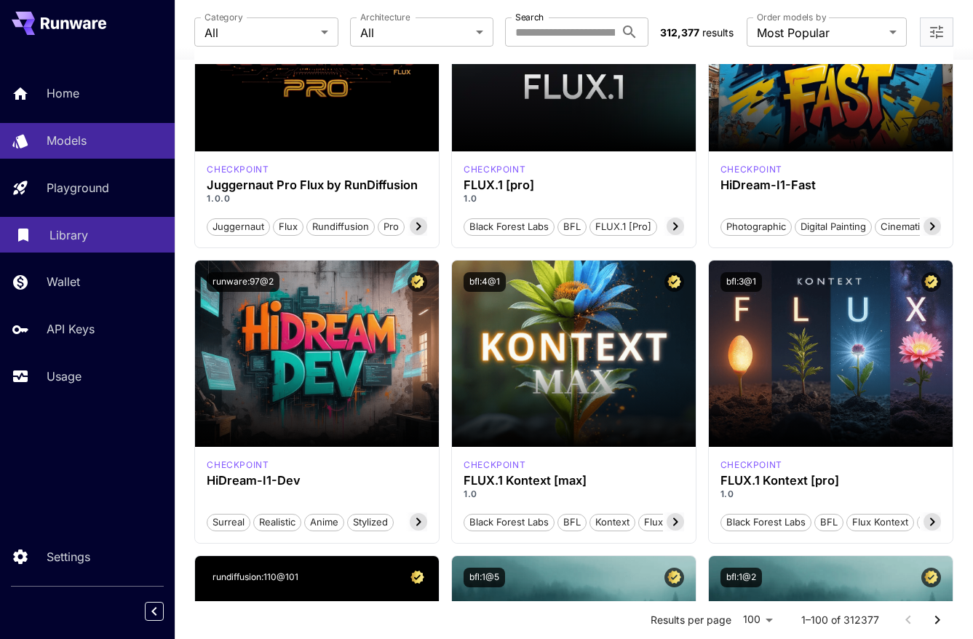
click at [71, 229] on p "Library" at bounding box center [68, 234] width 39 height 17
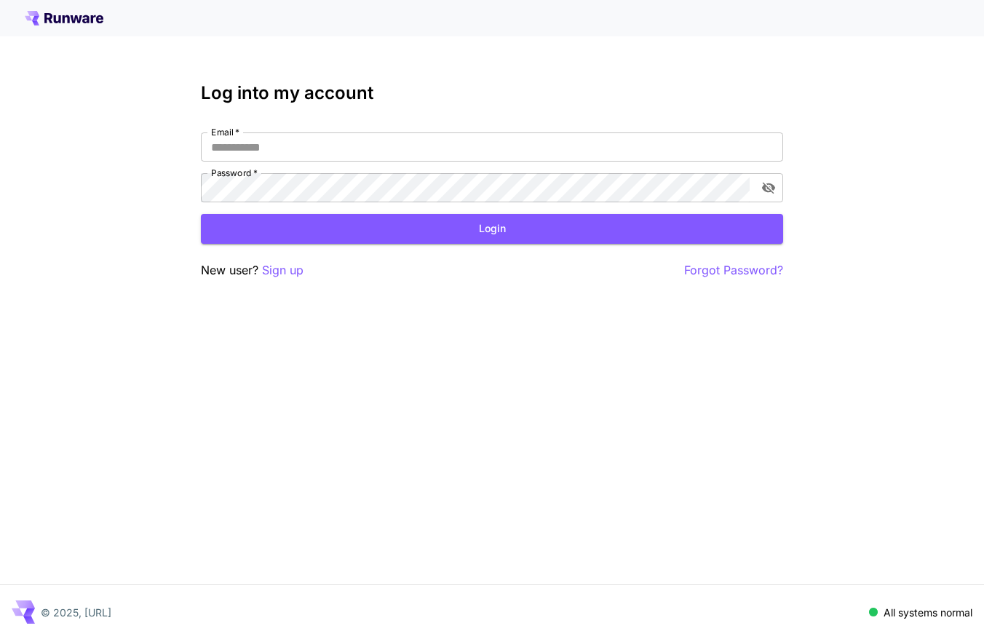
type input "**********"
click at [328, 240] on button "Login" at bounding box center [492, 229] width 582 height 30
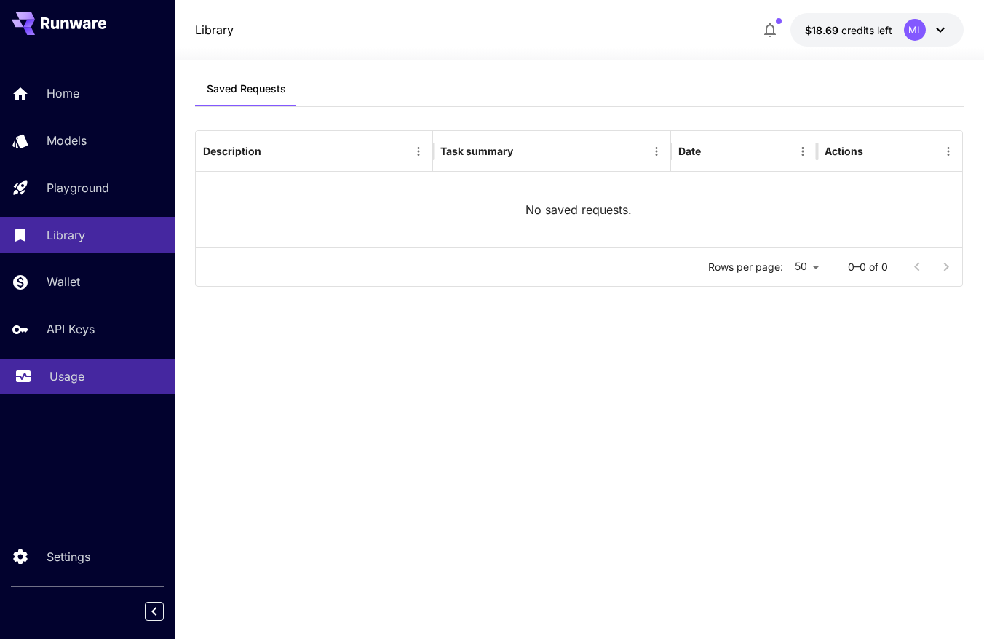
click at [91, 373] on div "Usage" at bounding box center [106, 376] width 114 height 17
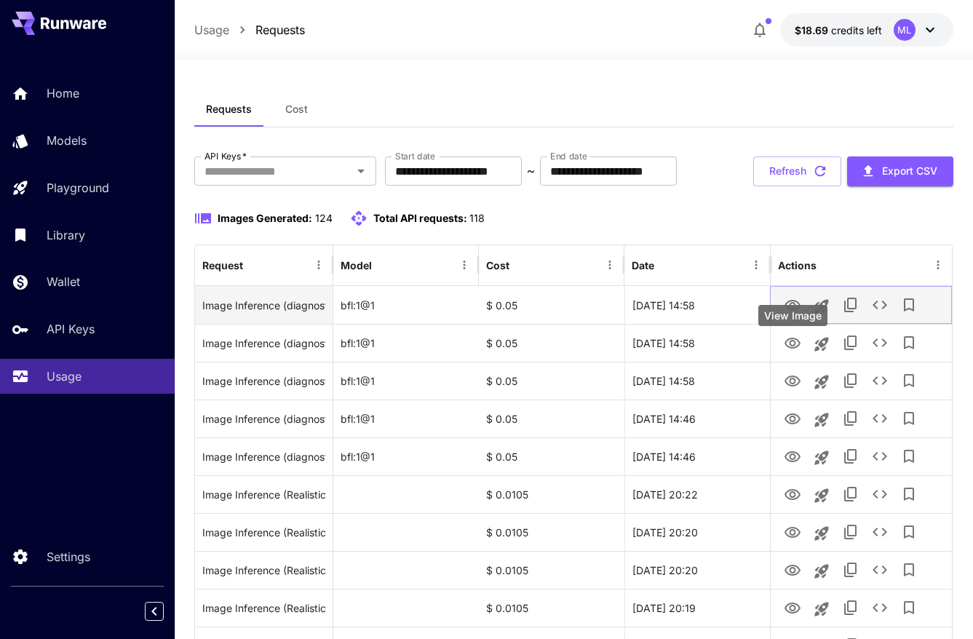
click at [793, 314] on icon "View Image" at bounding box center [792, 305] width 17 height 17
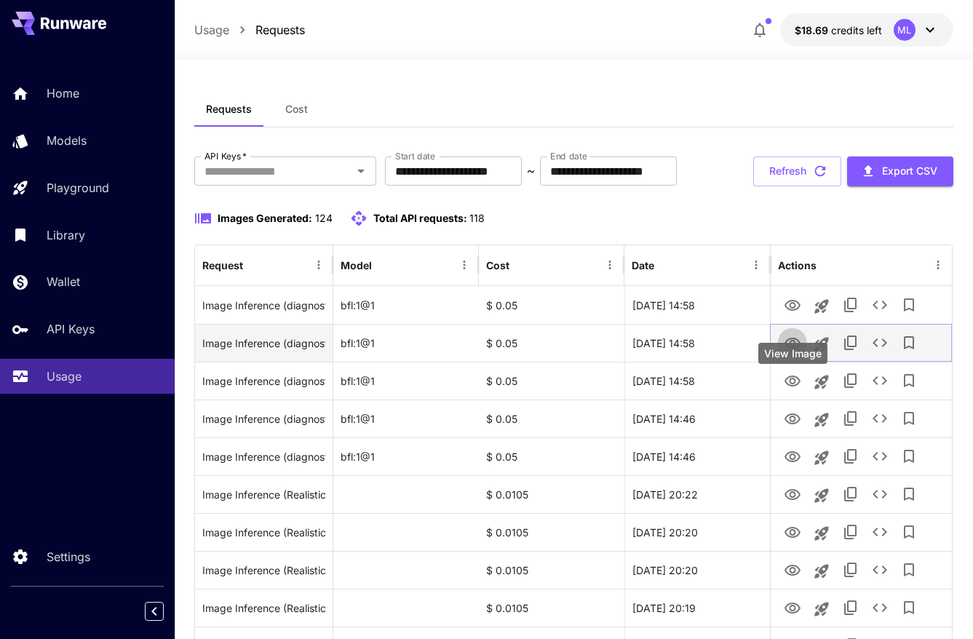
click at [782, 357] on button "View Image" at bounding box center [792, 343] width 29 height 30
click at [790, 352] on icon "View Image" at bounding box center [792, 343] width 17 height 17
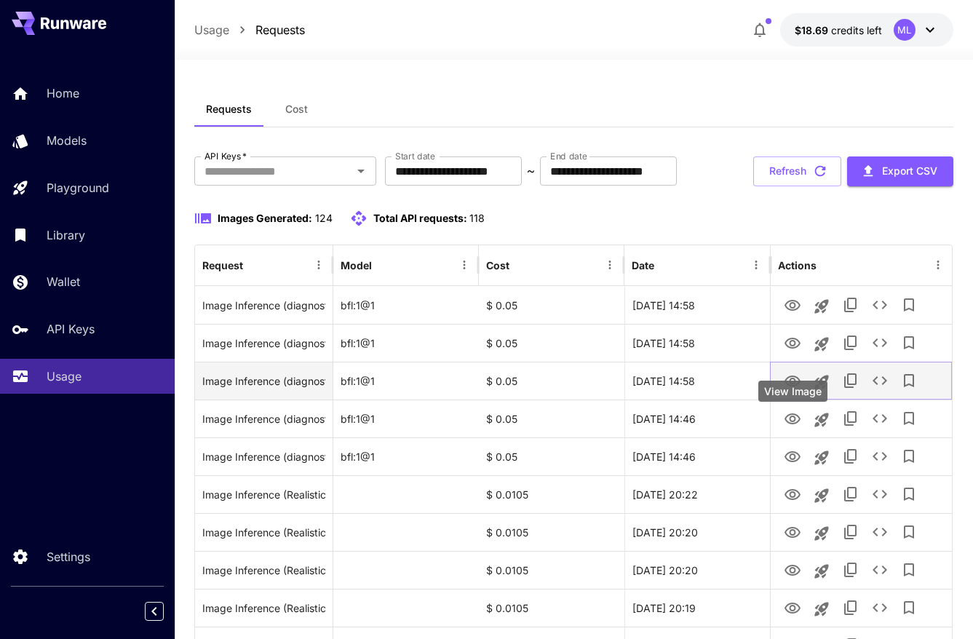
click at [784, 390] on icon "View Image" at bounding box center [792, 381] width 17 height 17
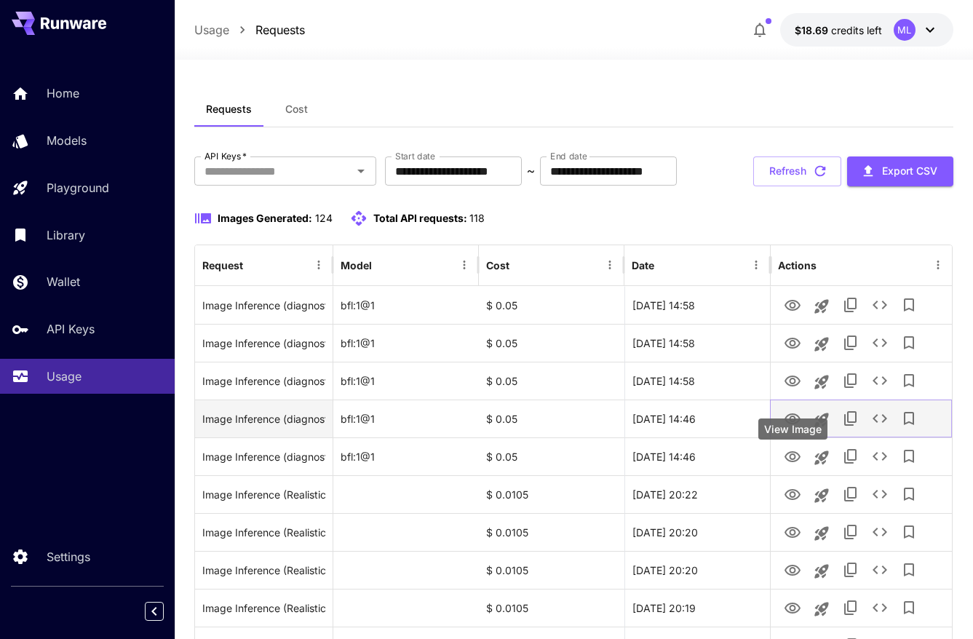
click at [792, 428] on icon "View Image" at bounding box center [792, 418] width 17 height 17
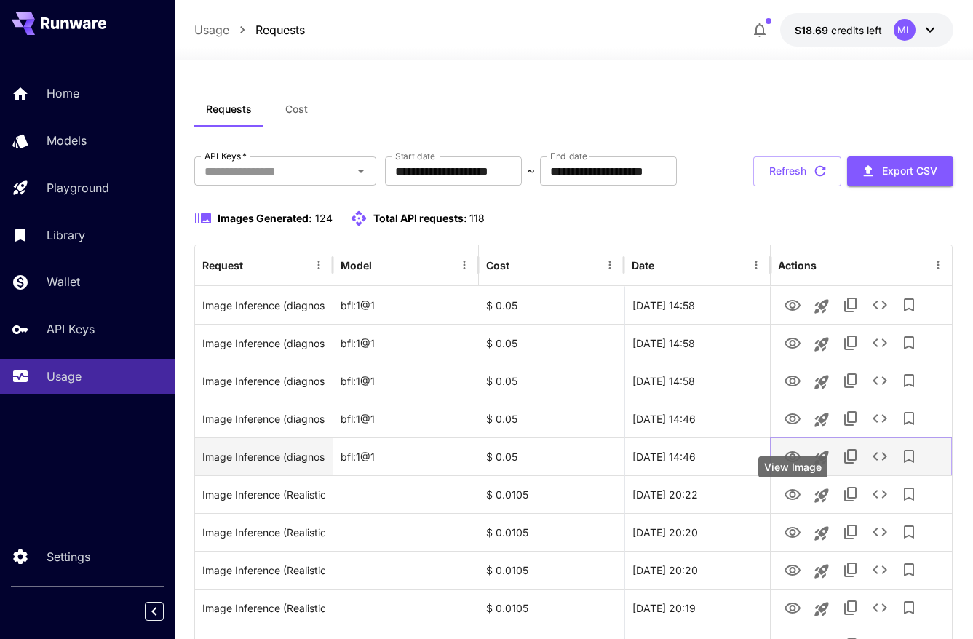
click at [781, 471] on button "View Image" at bounding box center [792, 456] width 29 height 30
click at [800, 466] on icon "View Image" at bounding box center [792, 456] width 17 height 17
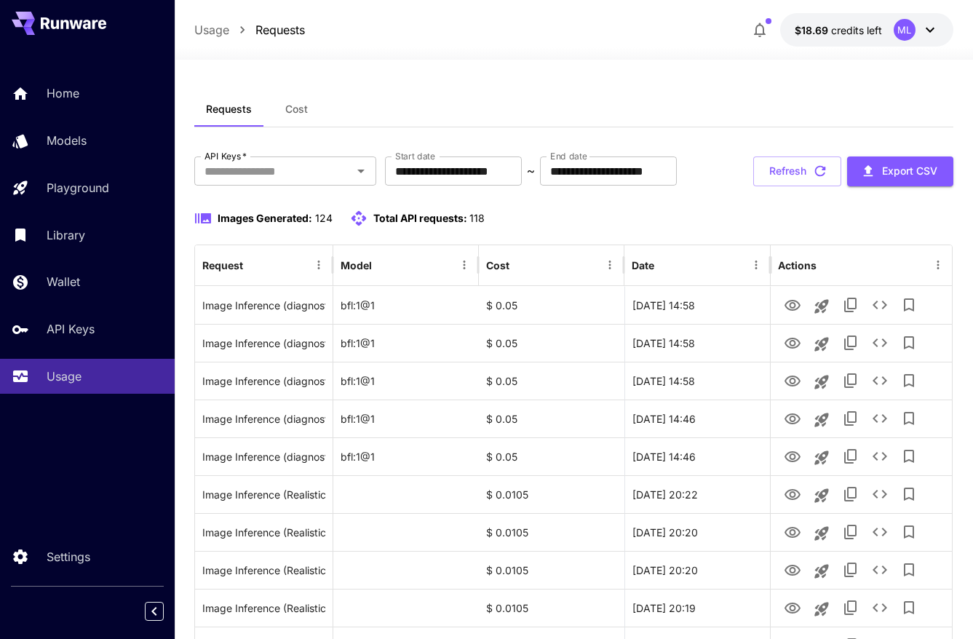
click at [295, 117] on button "Cost" at bounding box center [296, 109] width 66 height 35
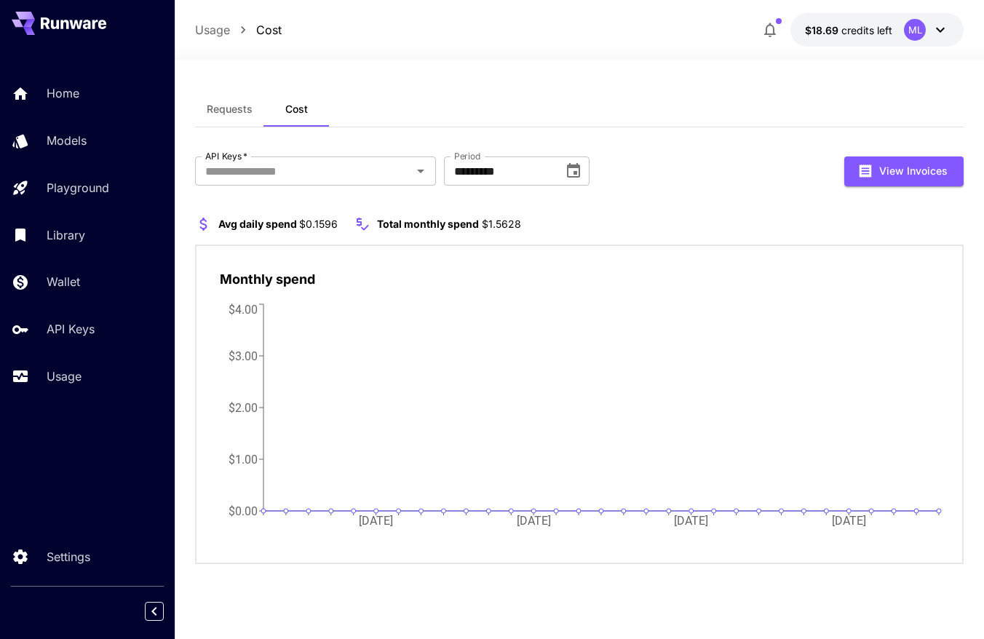
click at [229, 109] on span "Requests" at bounding box center [230, 109] width 46 height 13
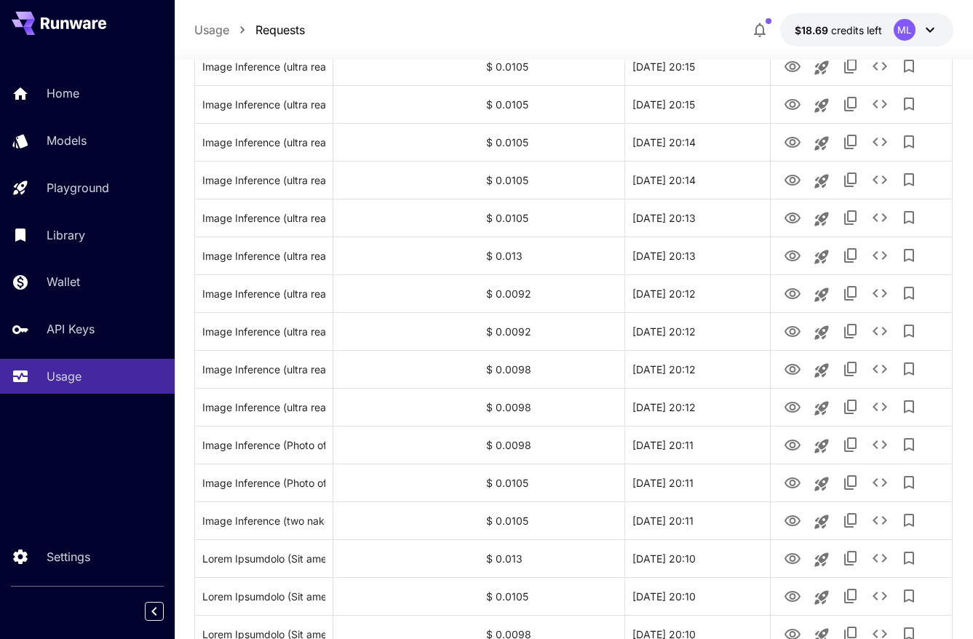
scroll to position [873, 0]
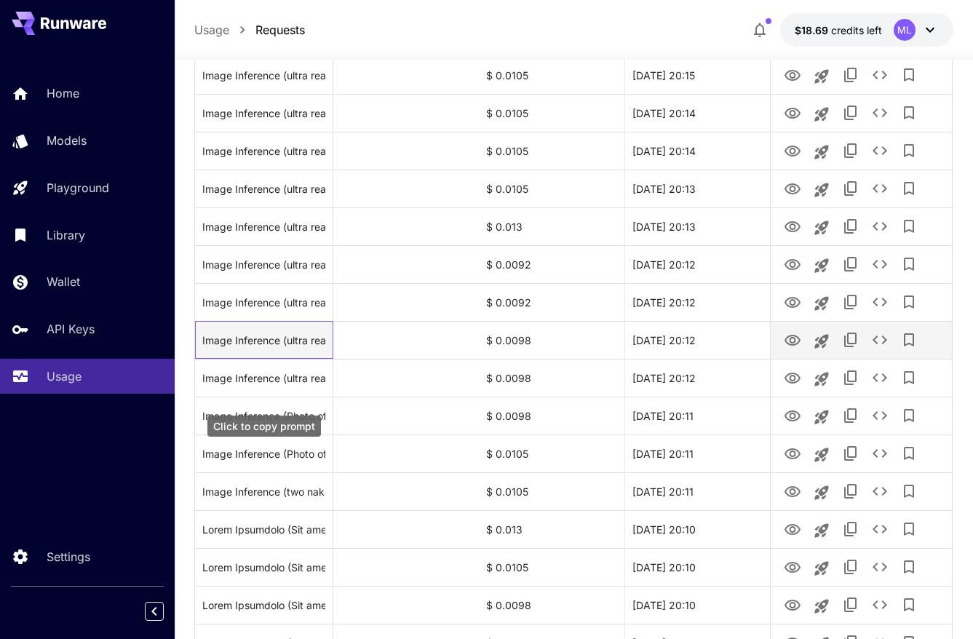
click at [292, 359] on div "Image Inference (ultra realistic Photo of a small dog wearing a suit as a news …" at bounding box center [263, 340] width 122 height 37
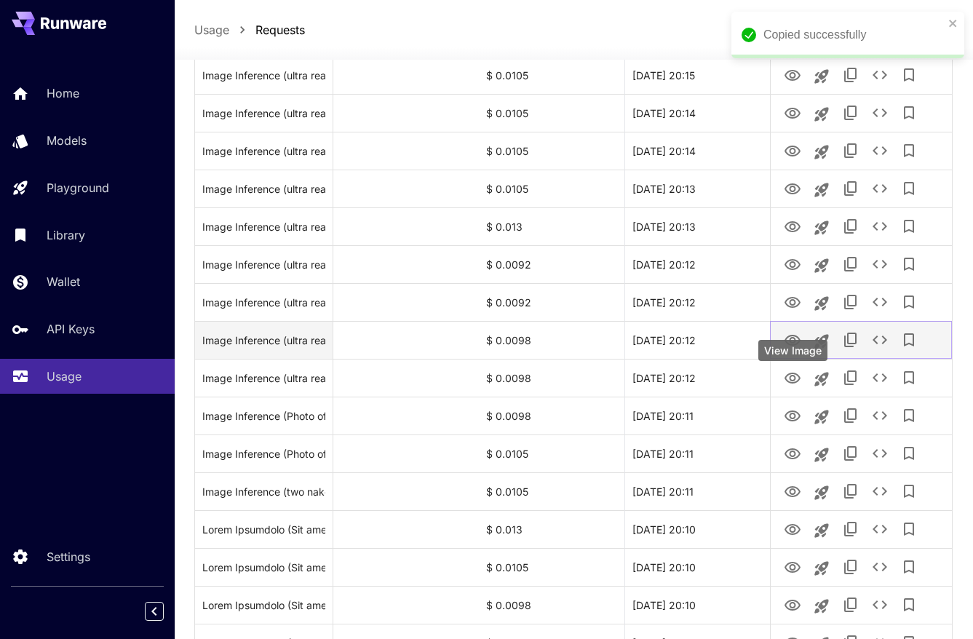
click at [793, 349] on icon "View Image" at bounding box center [792, 340] width 17 height 17
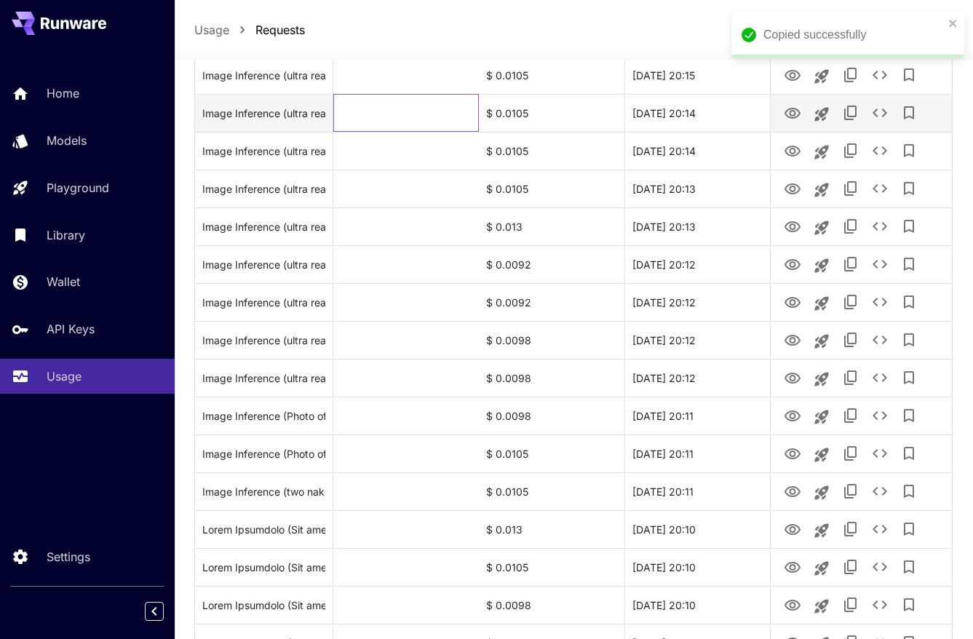
drag, startPoint x: 443, startPoint y: 143, endPoint x: 427, endPoint y: 143, distance: 15.3
click at [443, 132] on div at bounding box center [406, 113] width 146 height 38
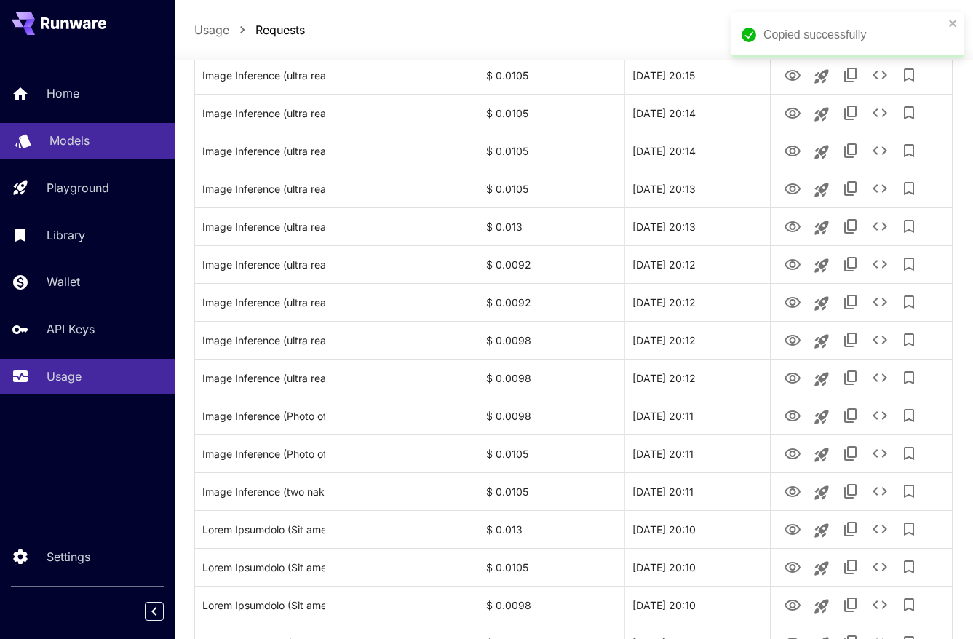
click at [41, 143] on link "Models" at bounding box center [87, 141] width 175 height 36
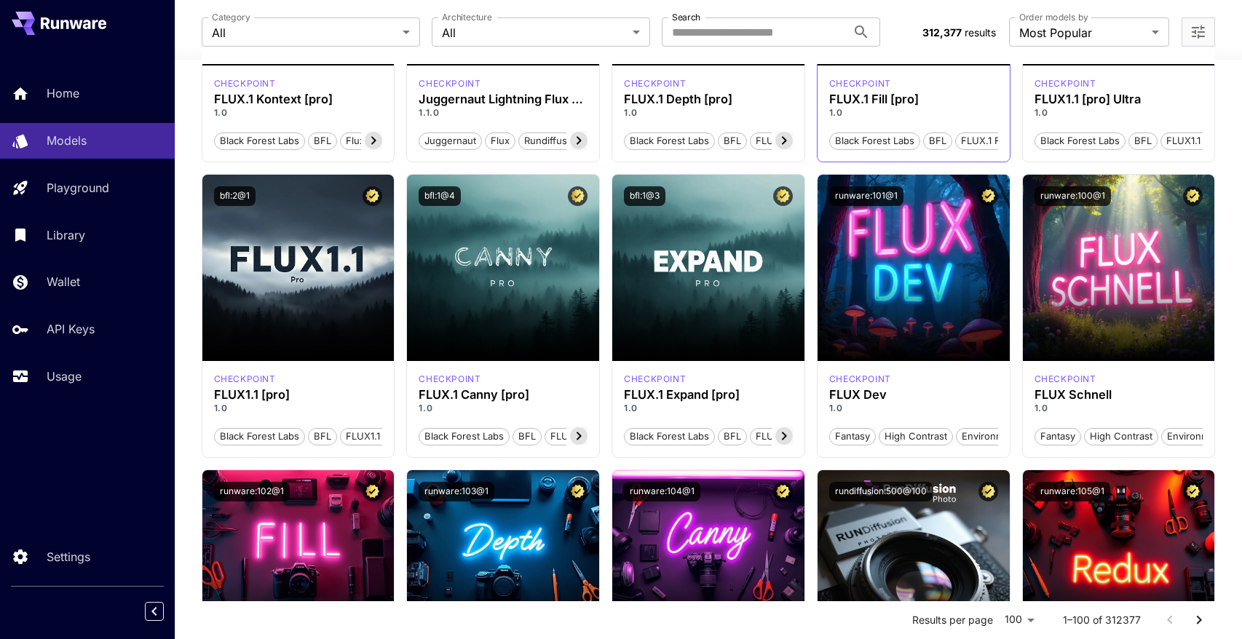
scroll to position [582, 0]
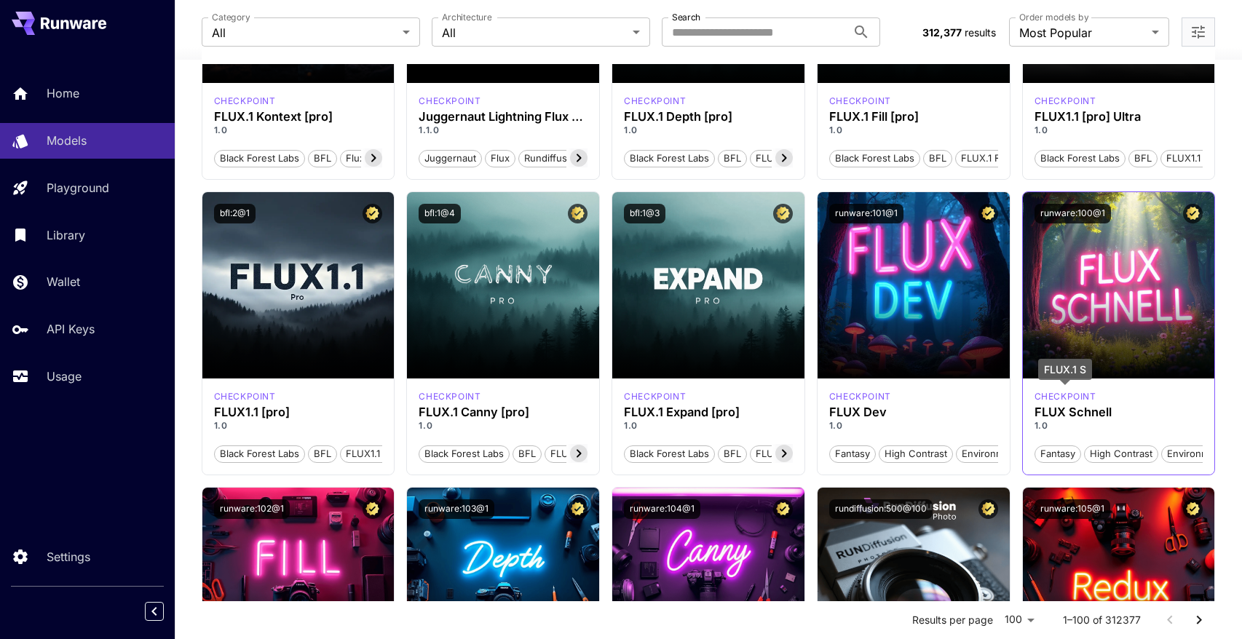
click at [983, 392] on p "checkpoint" at bounding box center [1065, 396] width 62 height 13
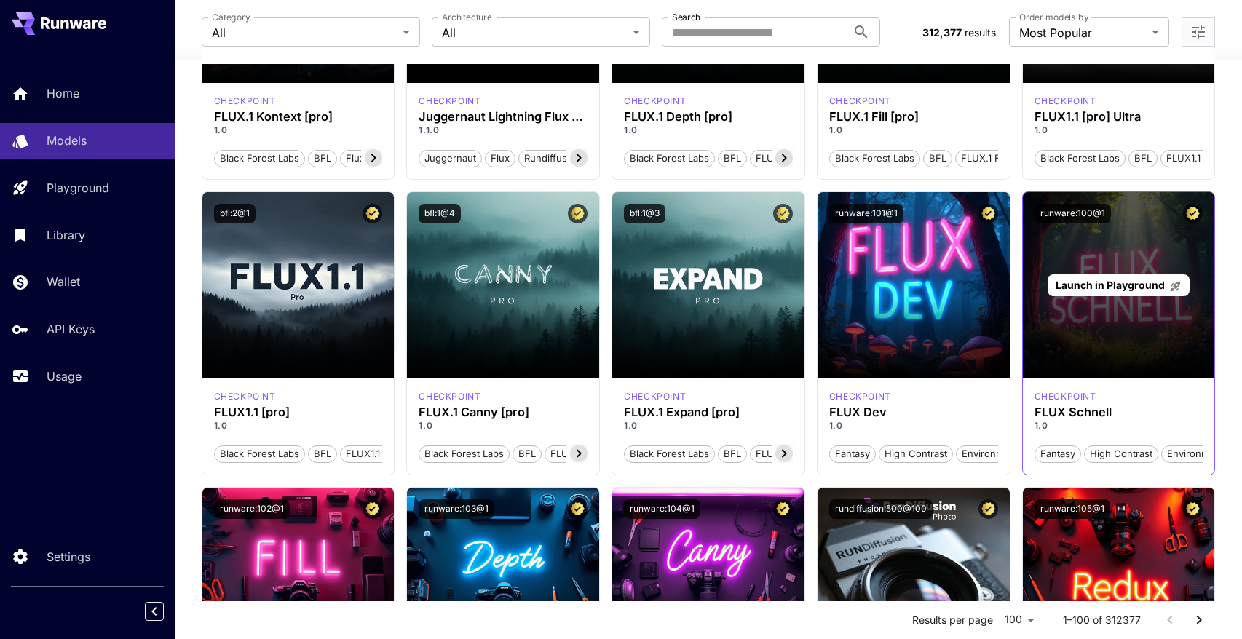
click at [983, 322] on div "Launch in Playground" at bounding box center [1119, 285] width 192 height 186
click at [983, 280] on span "Launch in Playground" at bounding box center [1109, 285] width 109 height 12
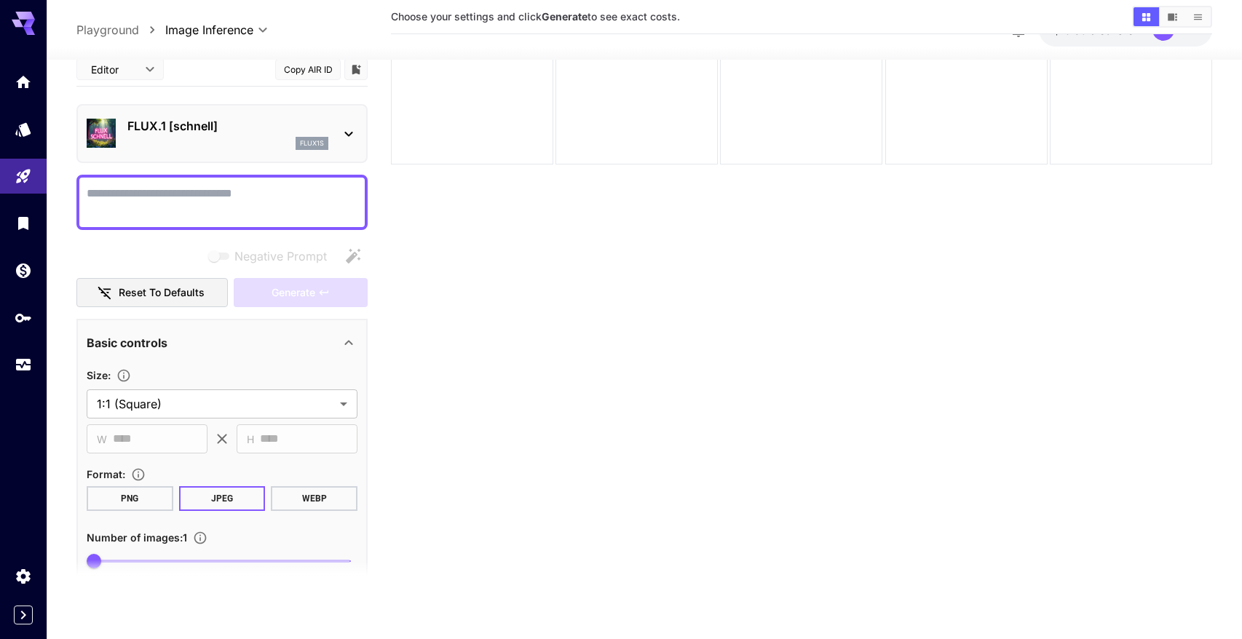
scroll to position [267, 0]
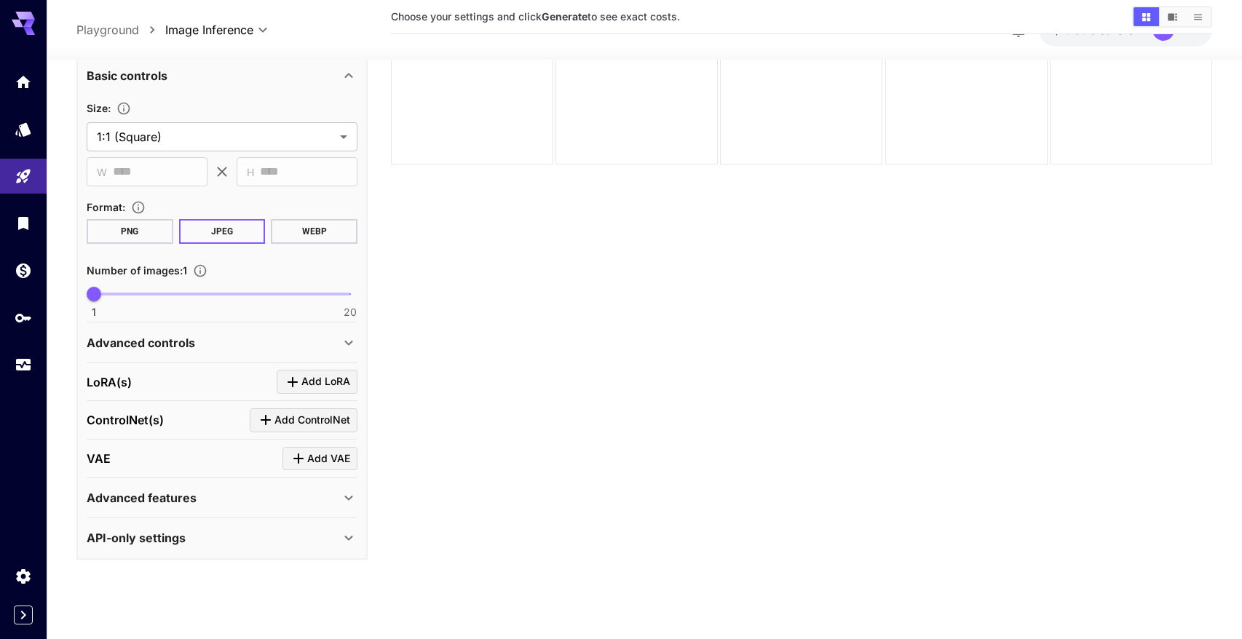
click at [225, 528] on div "API-only settings" at bounding box center [222, 537] width 271 height 35
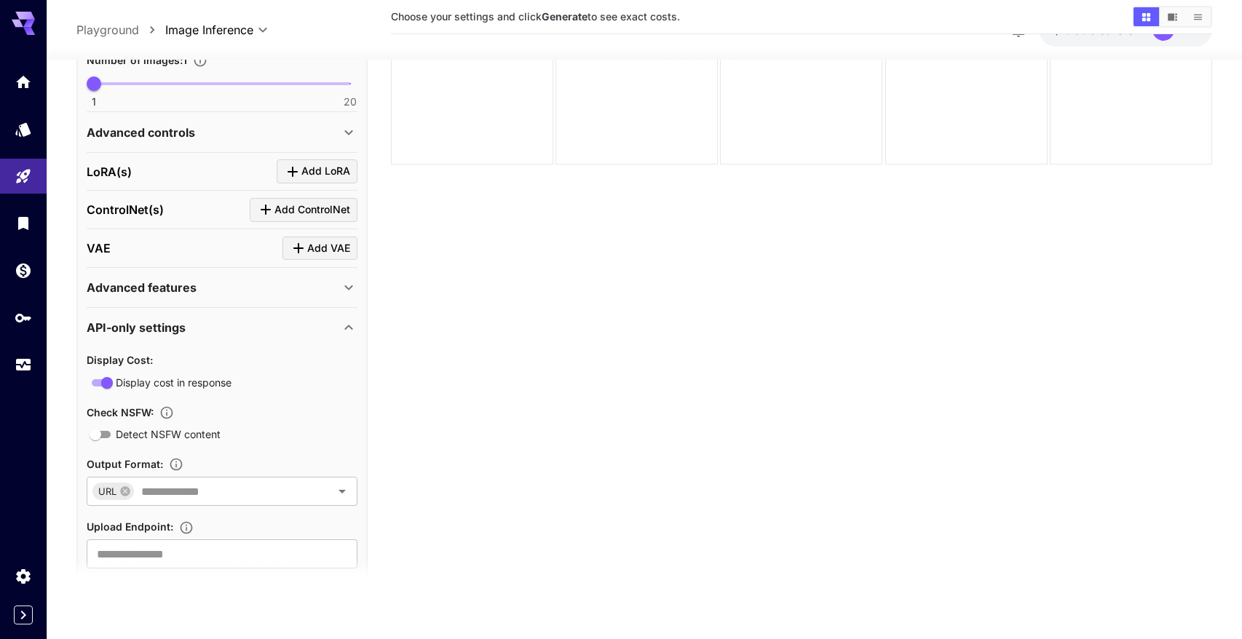
scroll to position [441, 0]
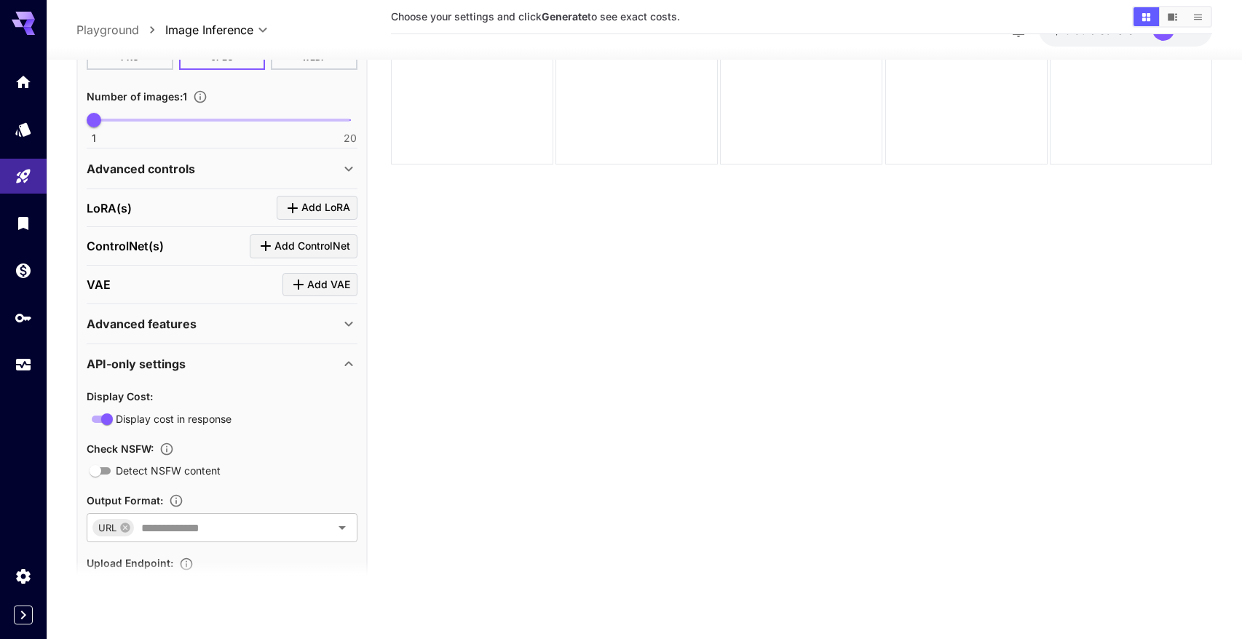
click at [231, 325] on div "Advanced features" at bounding box center [213, 323] width 253 height 17
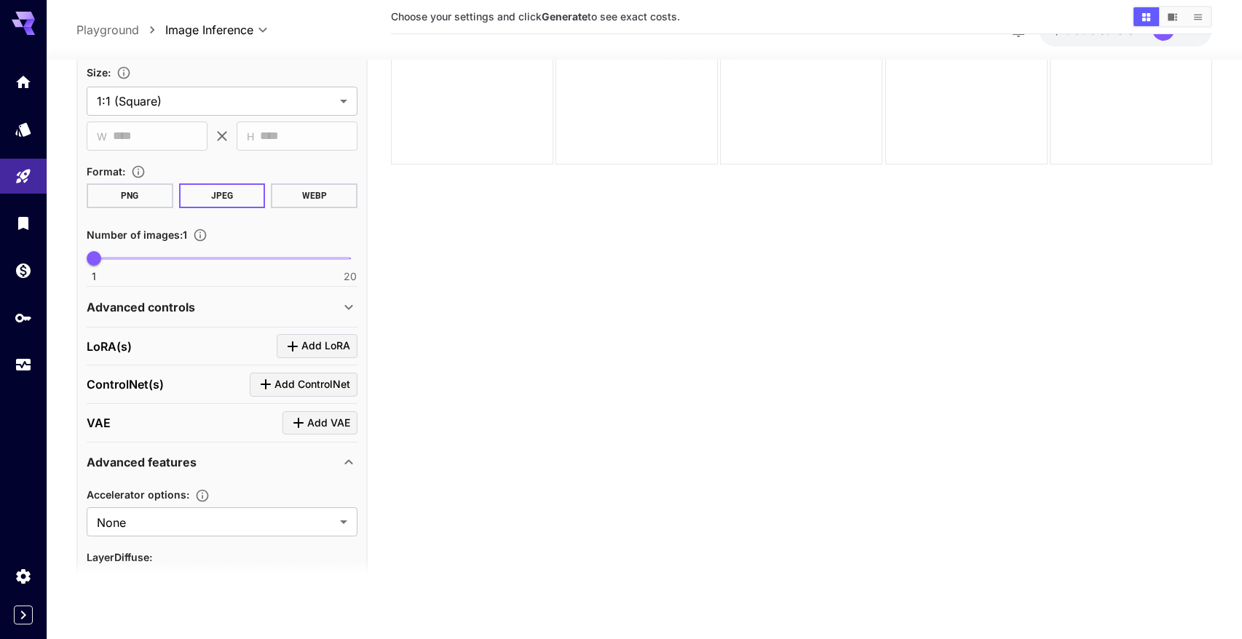
scroll to position [0, 0]
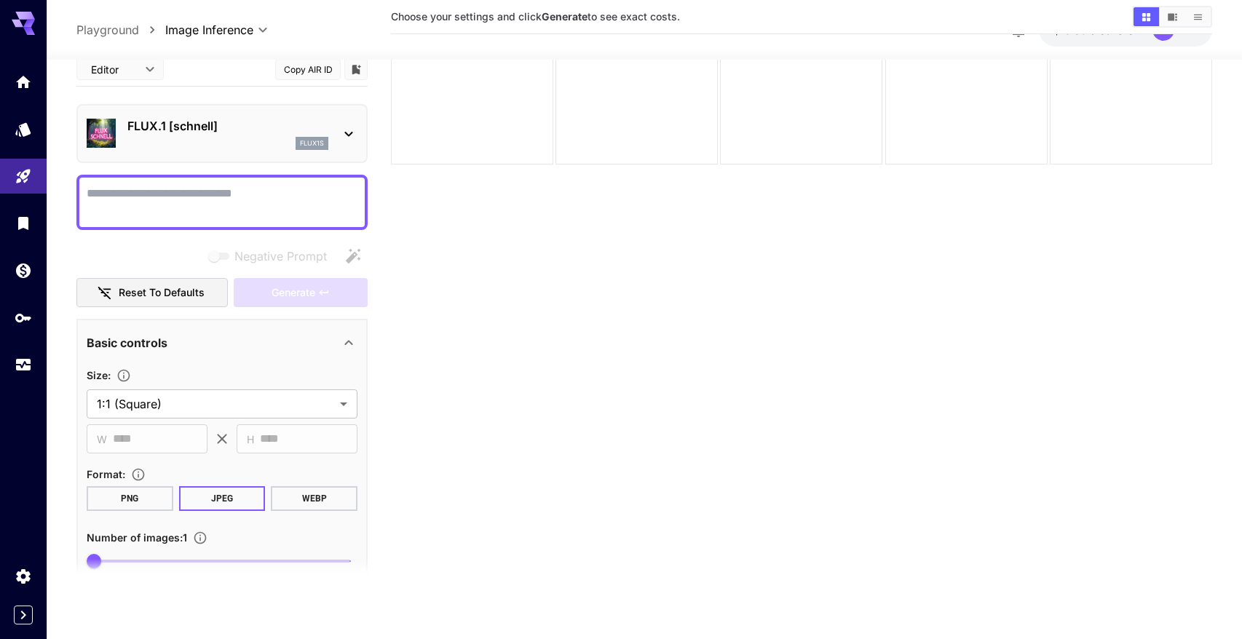
click at [313, 144] on p "flux1s" at bounding box center [312, 143] width 24 height 10
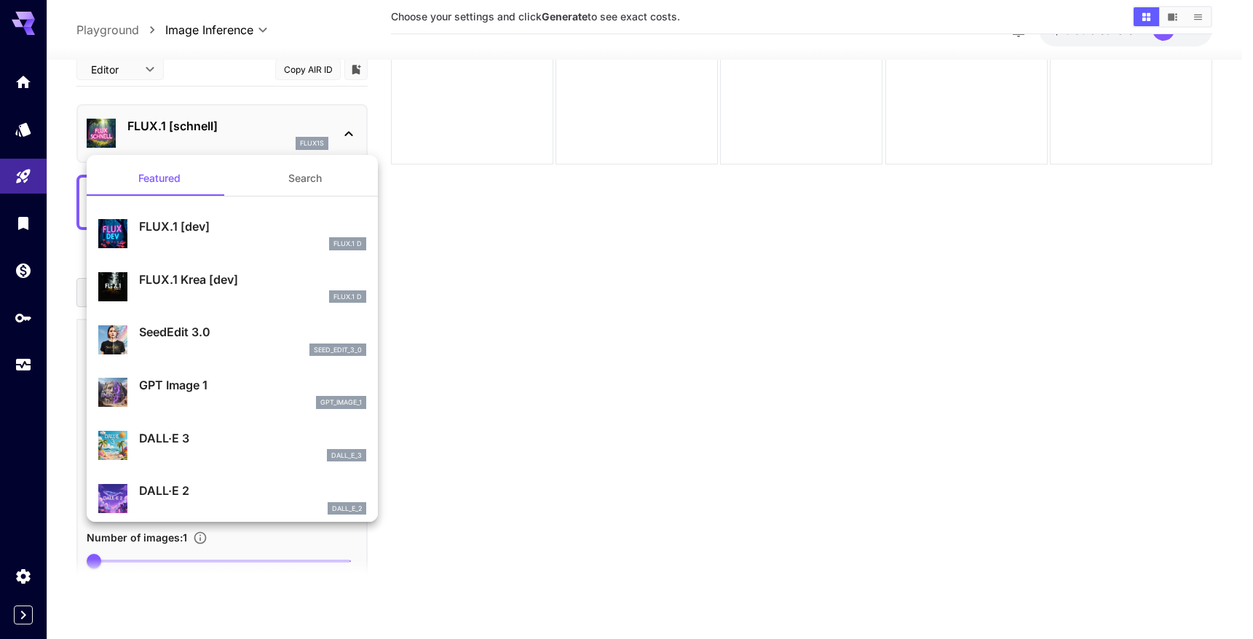
click at [274, 178] on button "Search" at bounding box center [305, 178] width 146 height 35
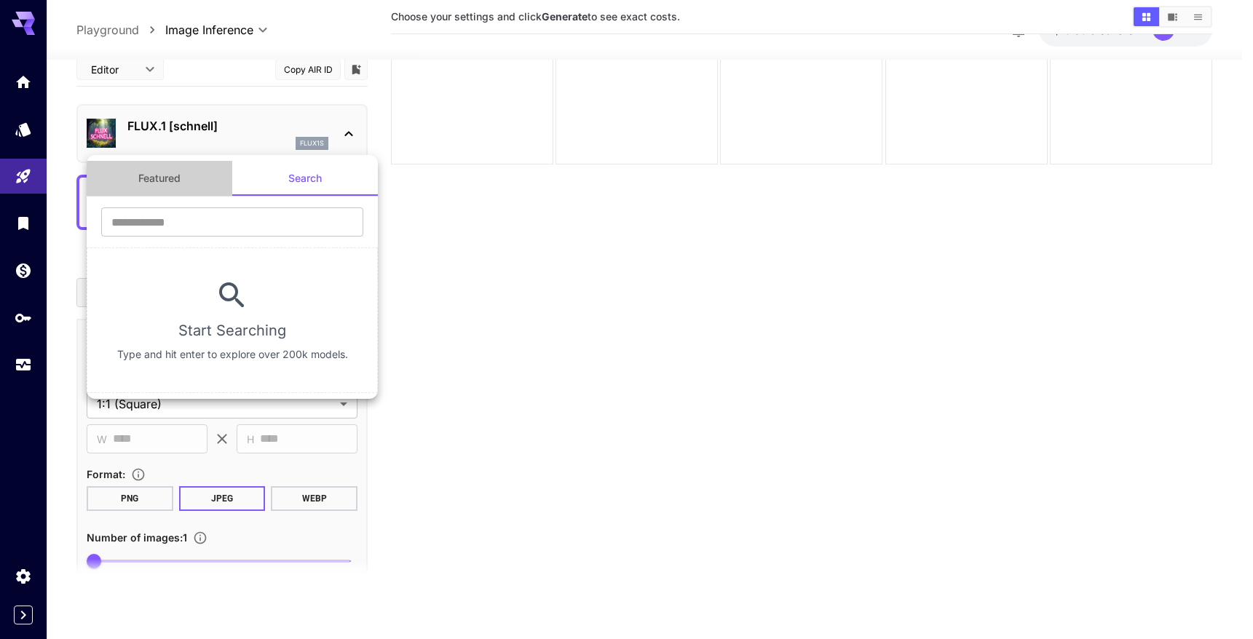
click at [152, 176] on button "Featured" at bounding box center [160, 178] width 146 height 35
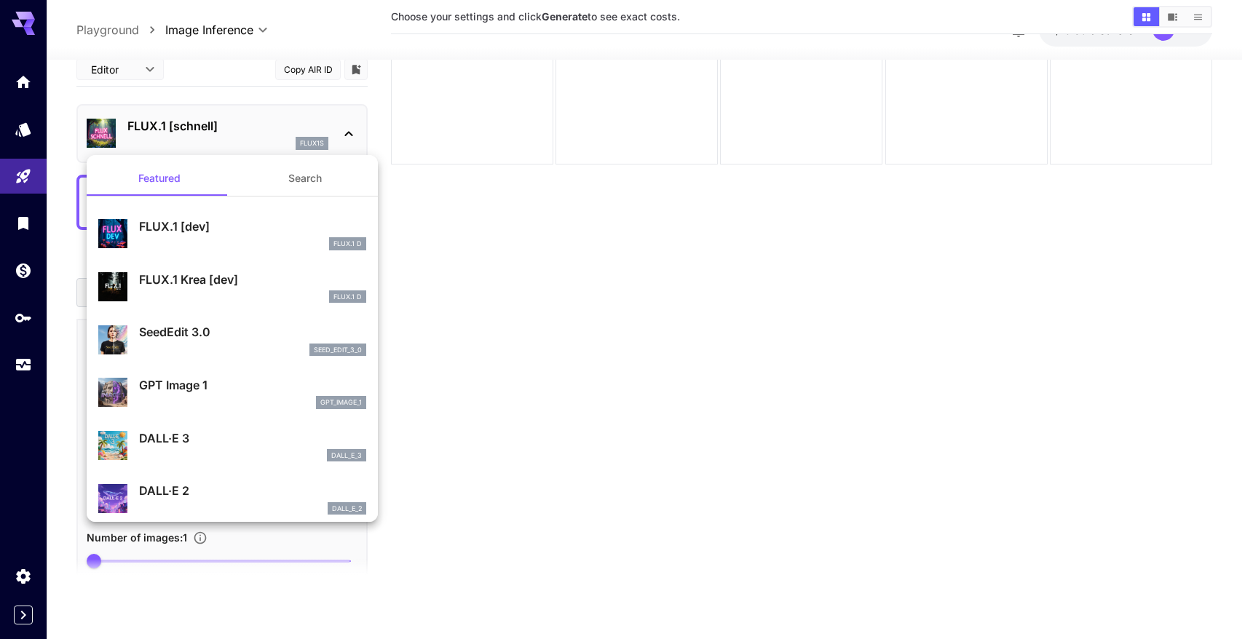
click at [23, 80] on div at bounding box center [626, 319] width 1253 height 639
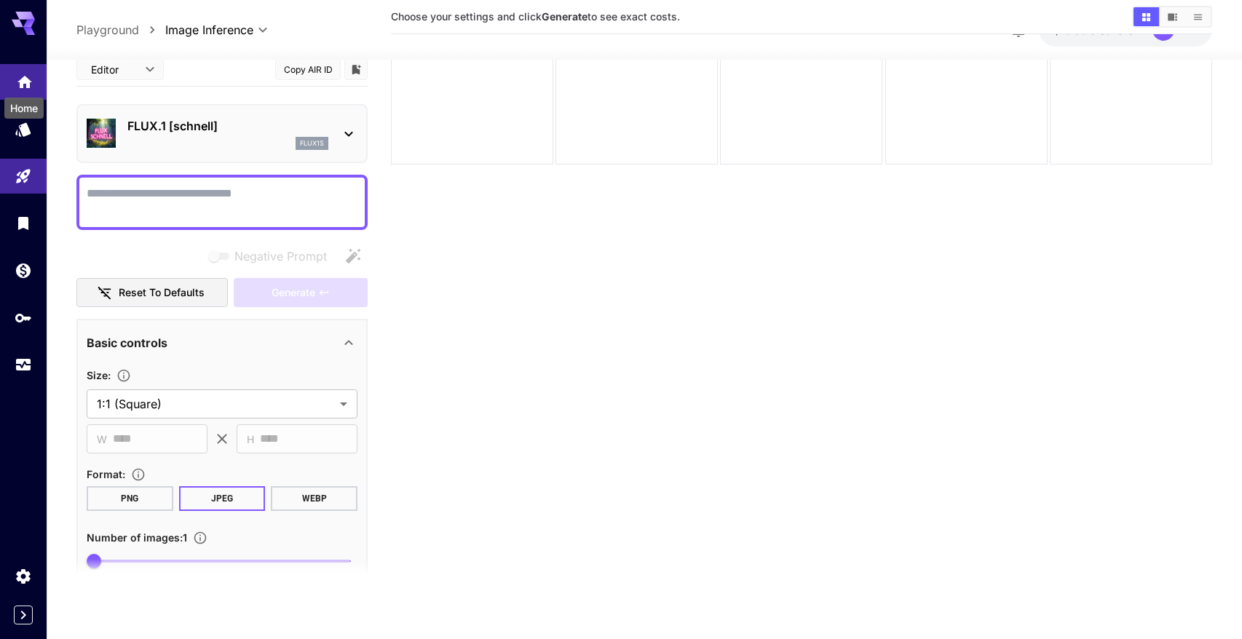
click at [28, 82] on icon "Home" at bounding box center [24, 77] width 15 height 12
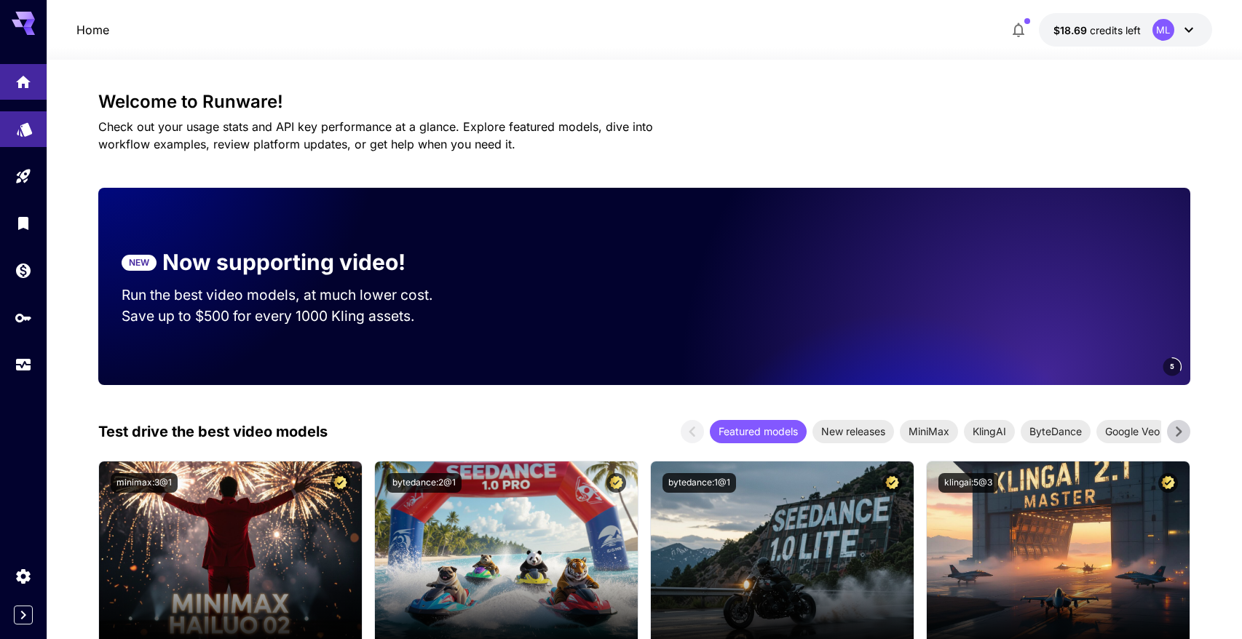
click at [14, 135] on link at bounding box center [23, 129] width 47 height 36
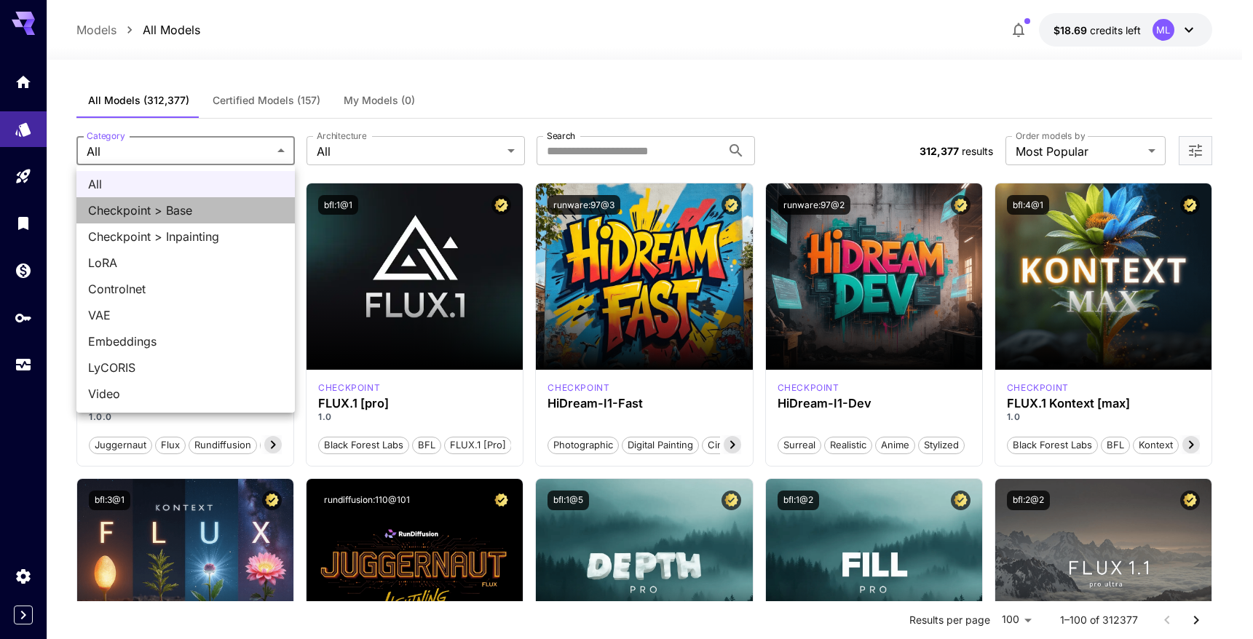
click at [196, 208] on span "Checkpoint > Base" at bounding box center [185, 210] width 195 height 17
type input "**********"
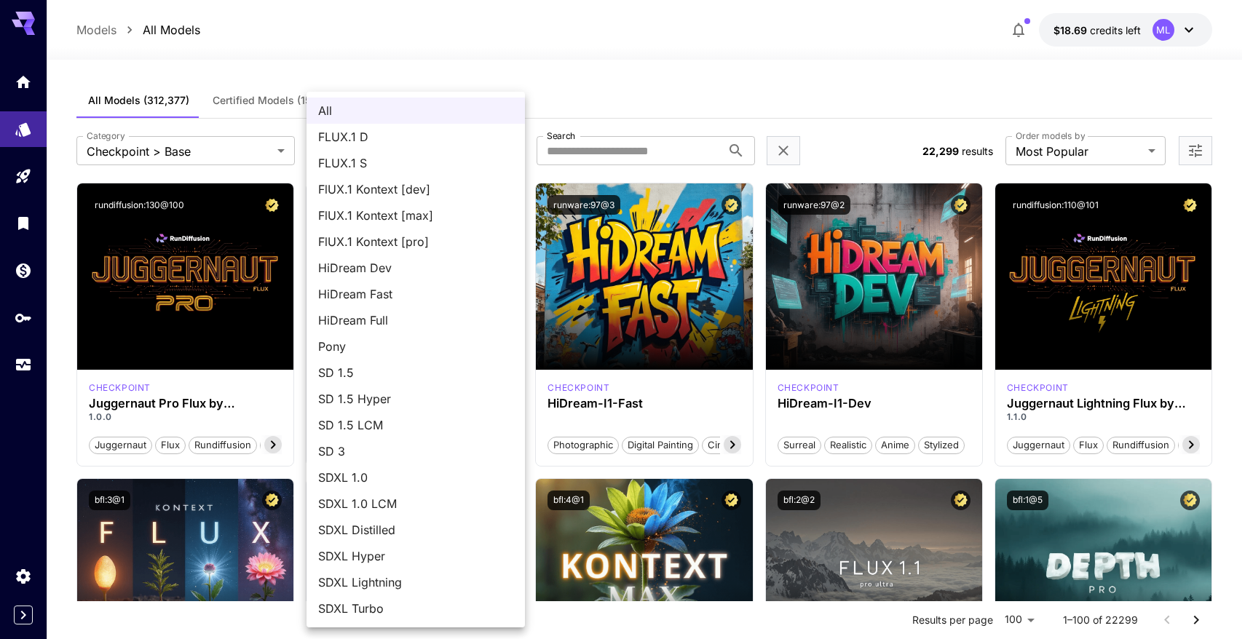
click at [679, 87] on div at bounding box center [626, 319] width 1253 height 639
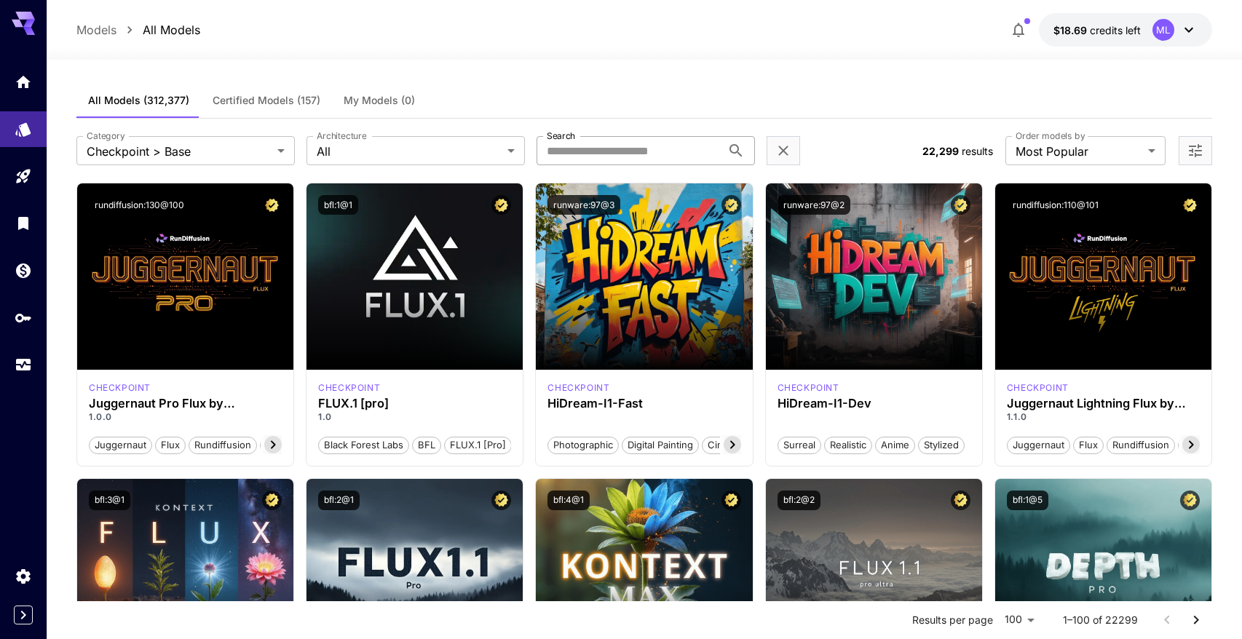
click at [652, 152] on input "Search" at bounding box center [628, 150] width 185 height 29
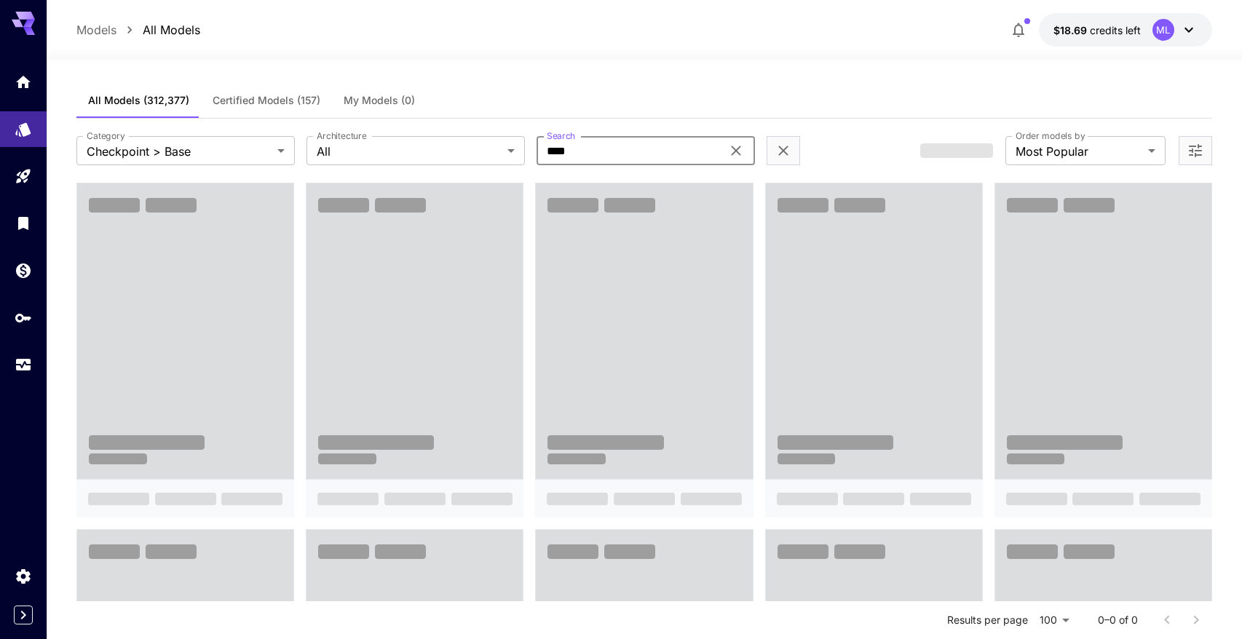
type input "****"
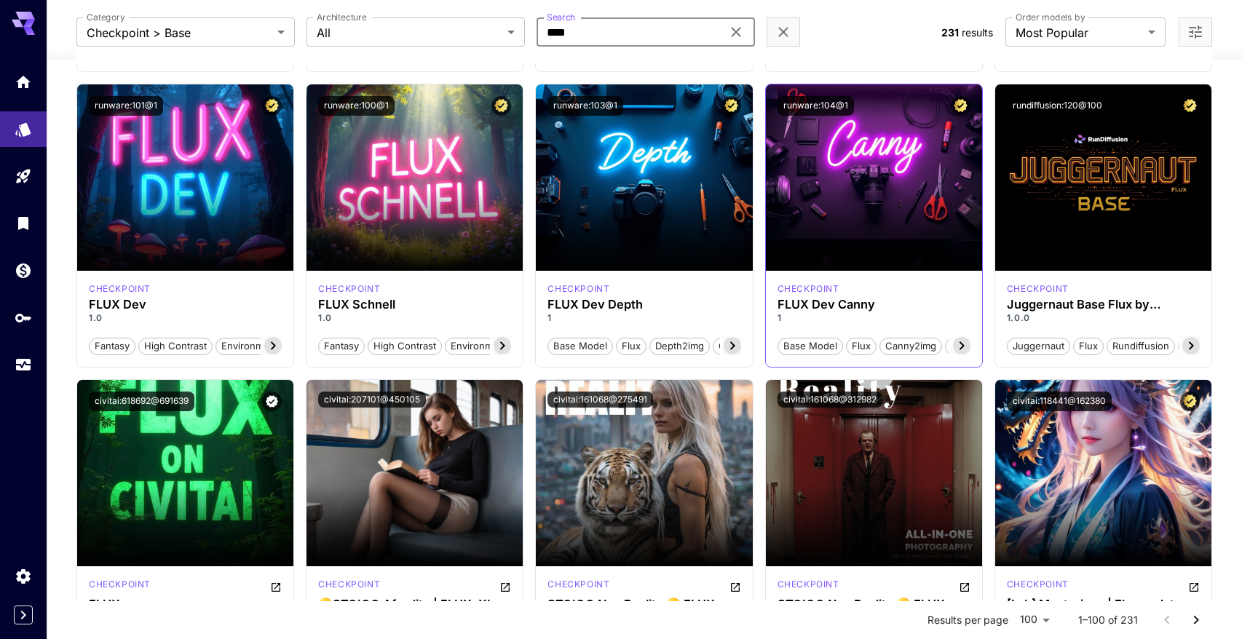
scroll to position [655, 0]
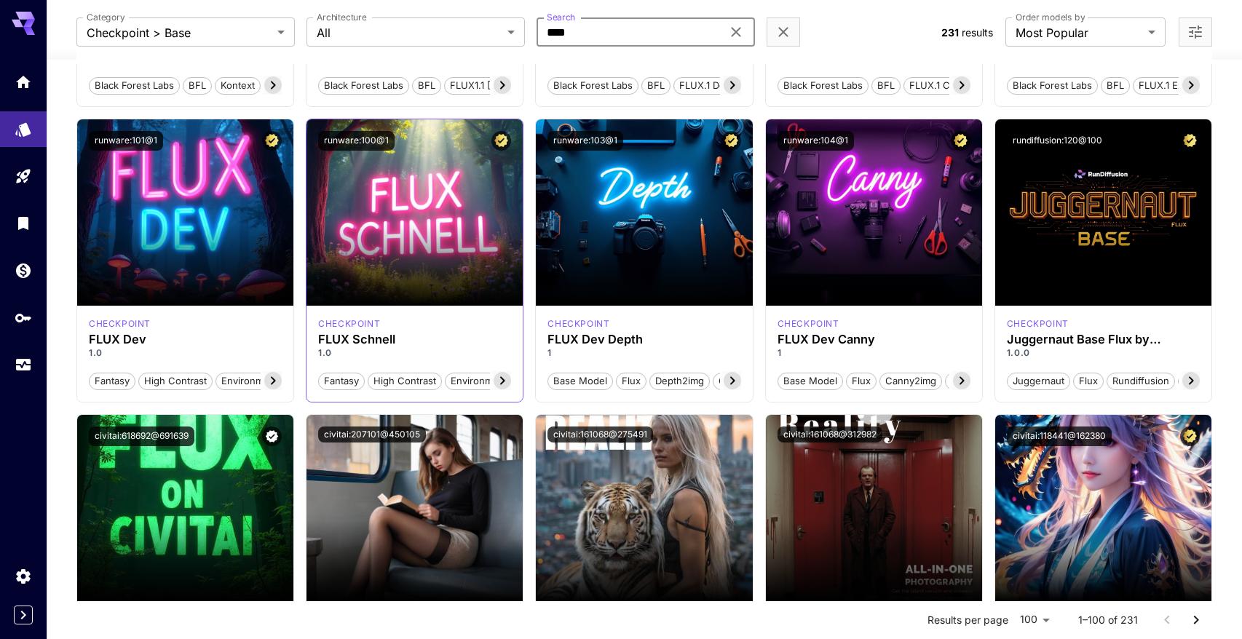
click at [504, 381] on icon at bounding box center [502, 380] width 5 height 8
click at [504, 381] on span "Environment" at bounding box center [478, 381] width 67 height 15
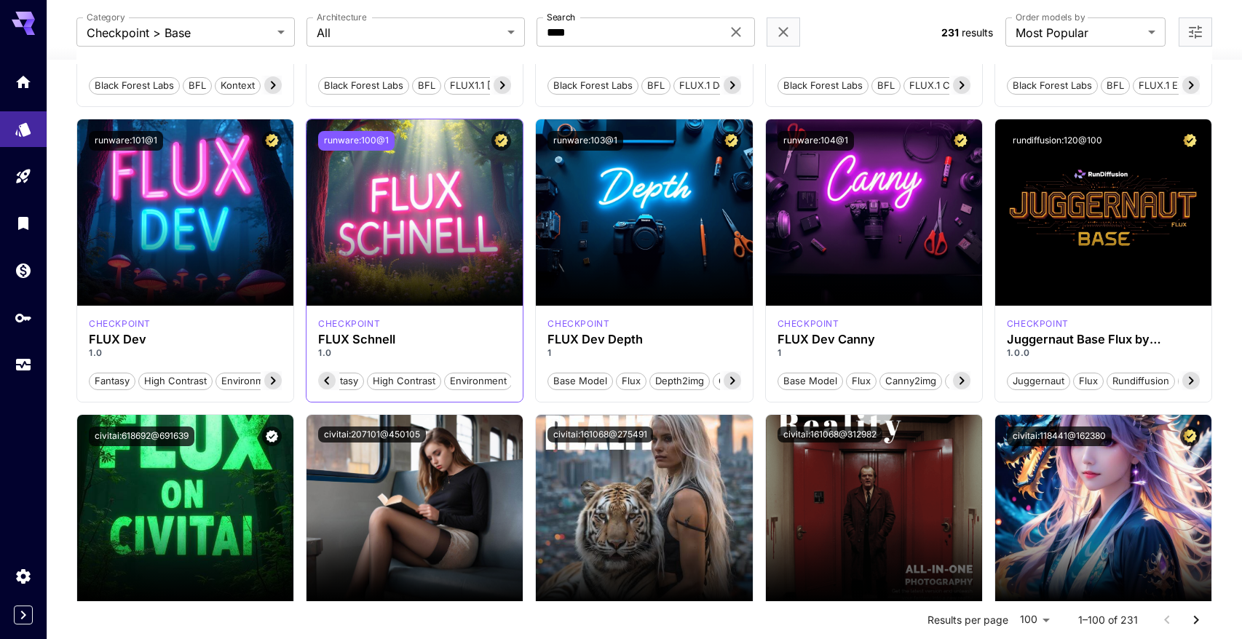
click at [382, 143] on button "runware:100@1" at bounding box center [356, 141] width 76 height 20
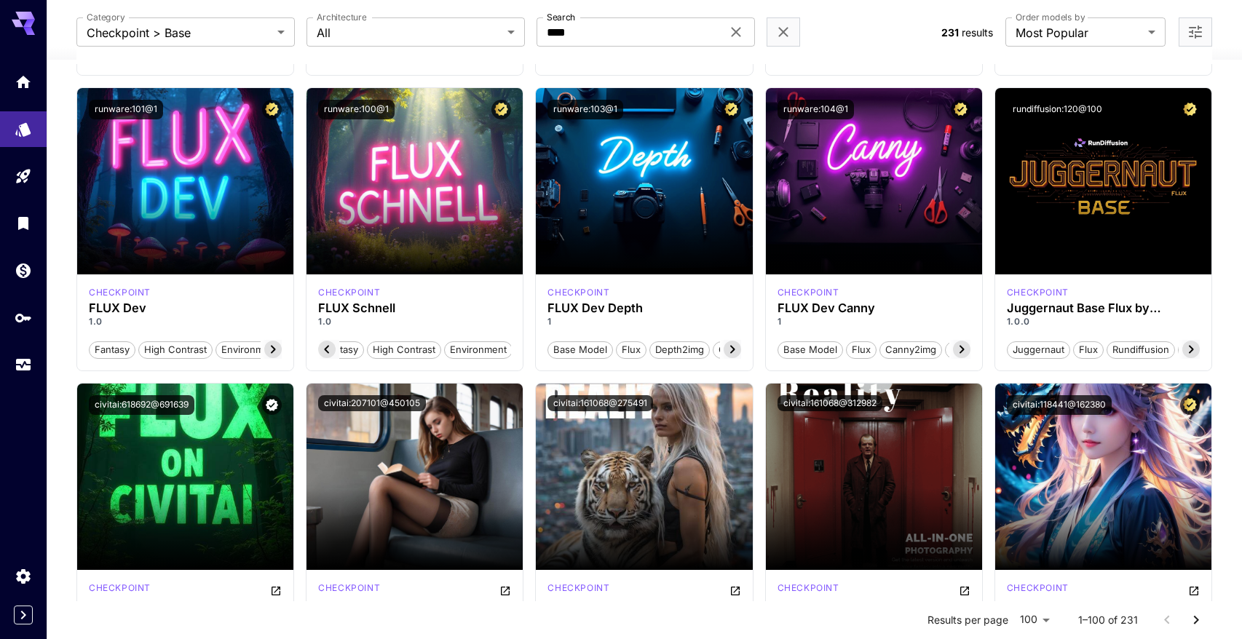
scroll to position [728, 0]
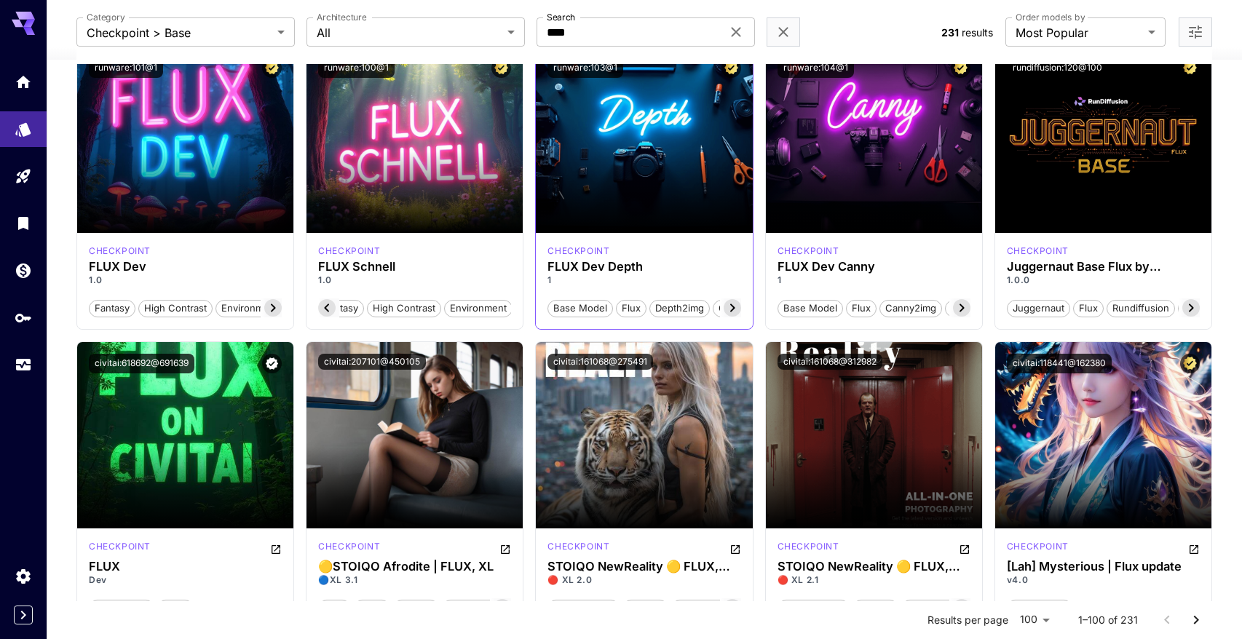
click at [733, 309] on icon at bounding box center [732, 307] width 5 height 8
click at [733, 309] on span "depth" at bounding box center [723, 308] width 37 height 15
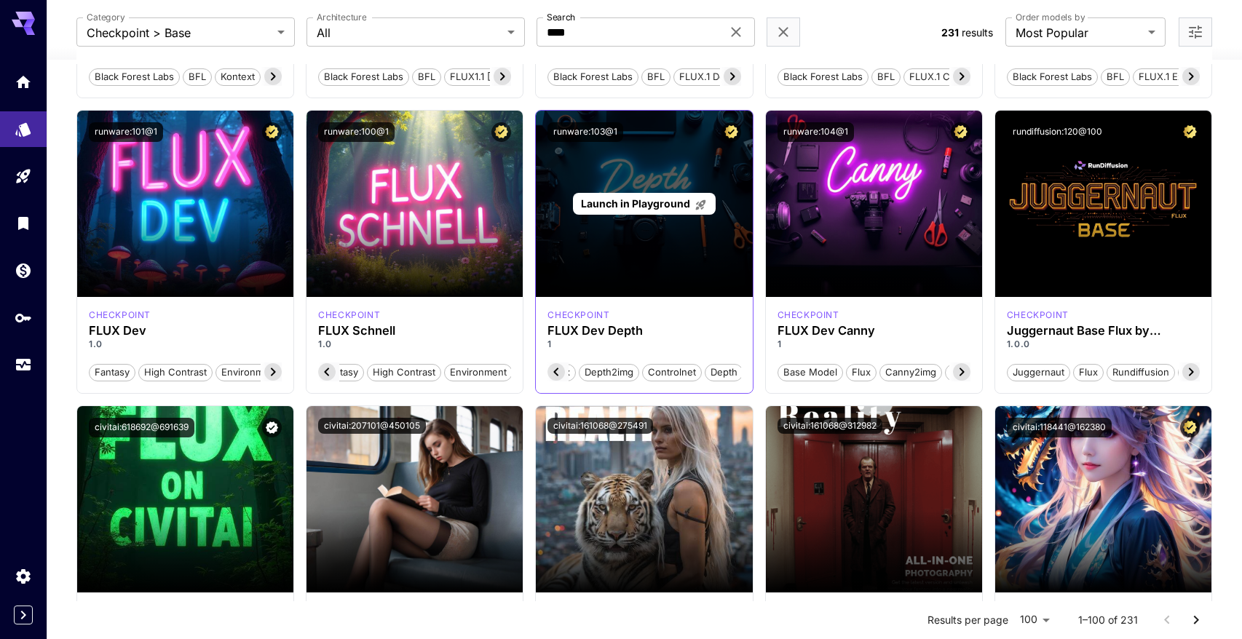
scroll to position [655, 0]
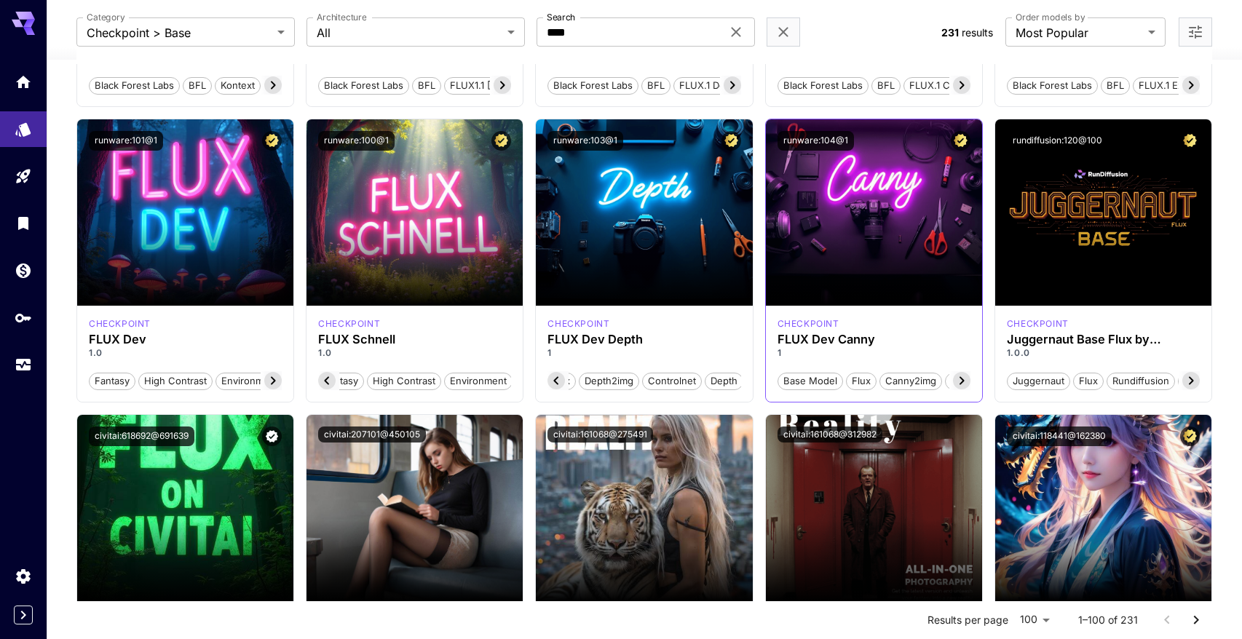
click at [955, 384] on icon at bounding box center [961, 380] width 17 height 17
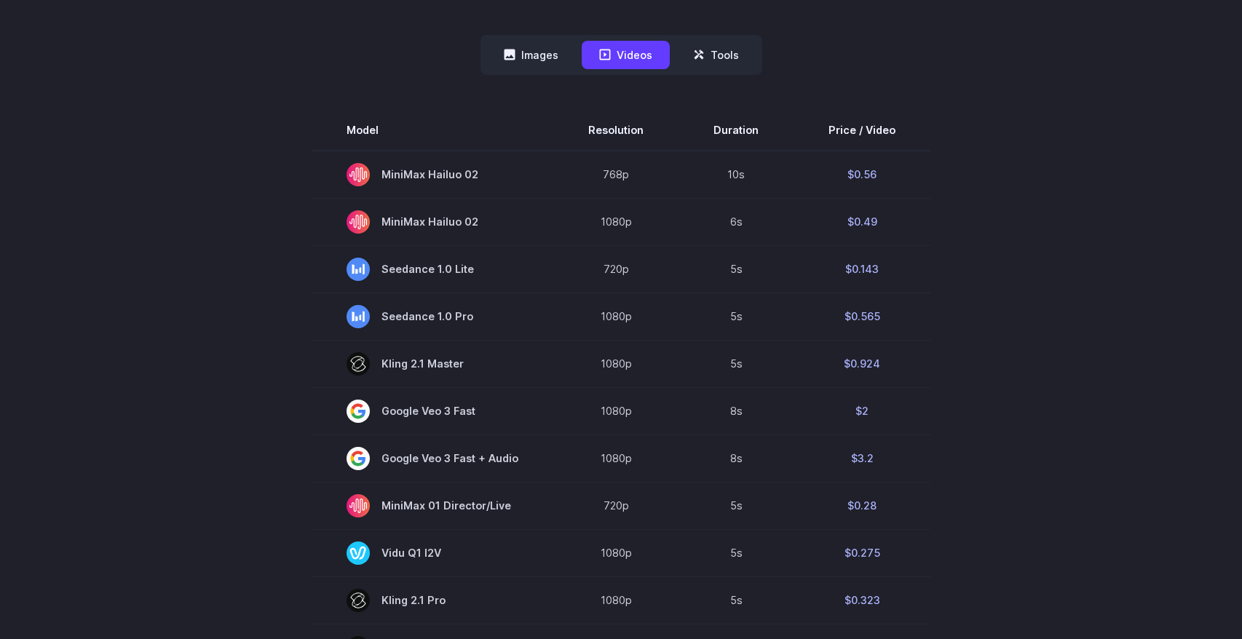
scroll to position [146, 0]
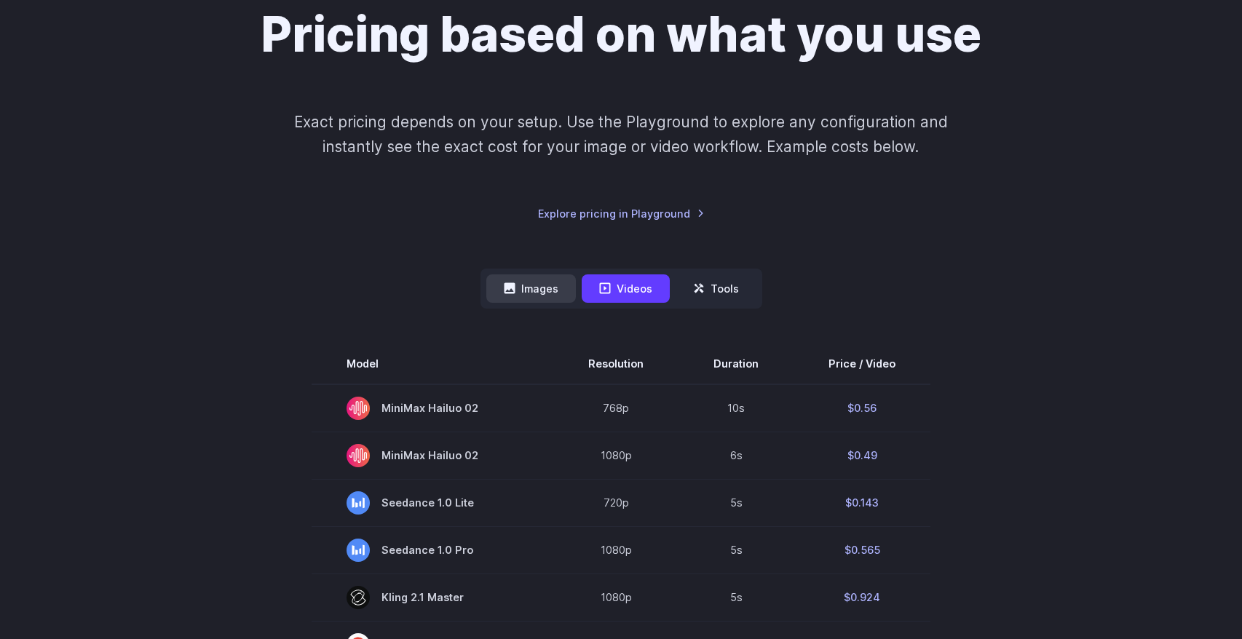
click at [533, 294] on button "Images" at bounding box center [531, 288] width 90 height 28
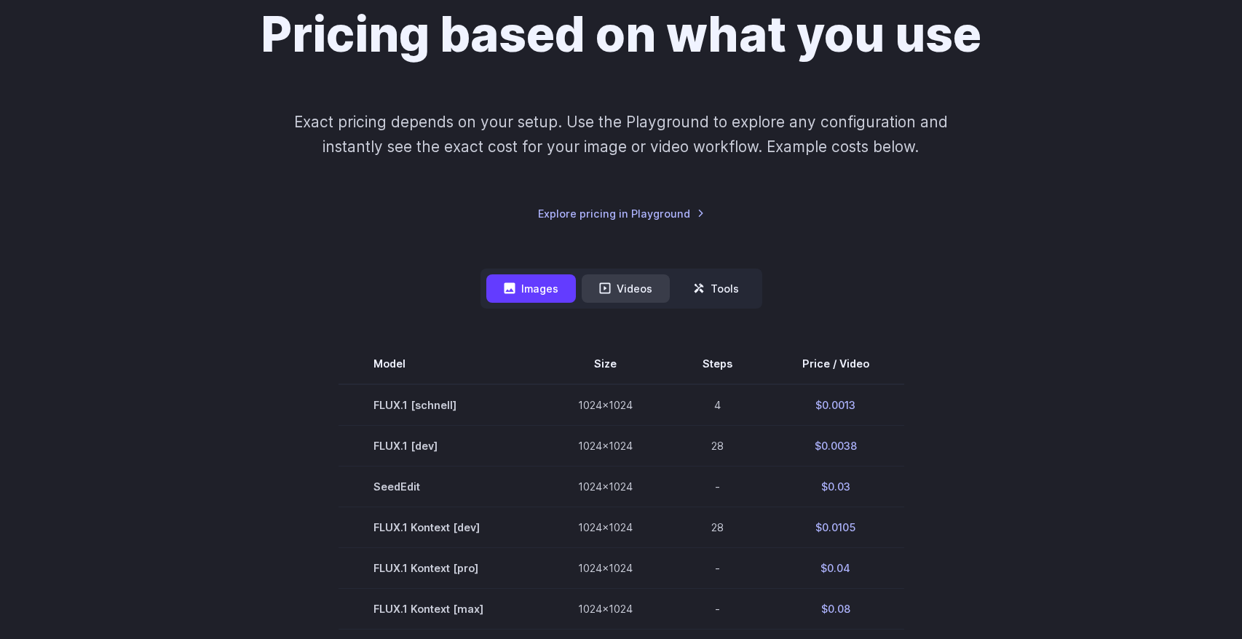
click at [593, 292] on button "Videos" at bounding box center [626, 288] width 88 height 28
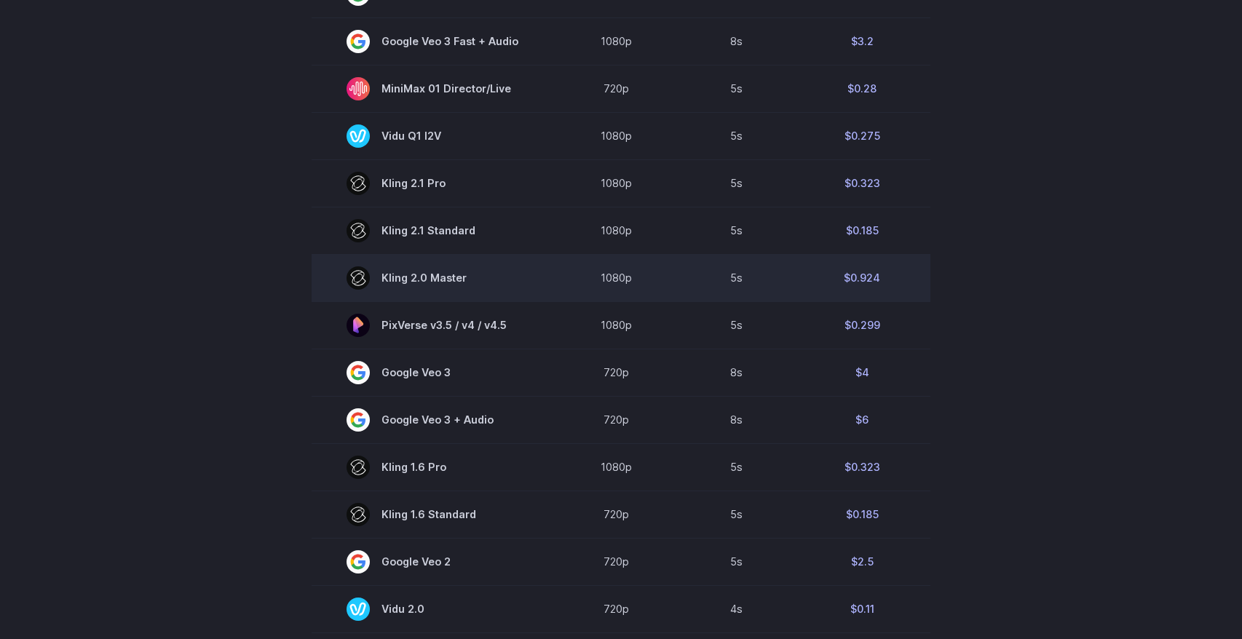
scroll to position [801, 0]
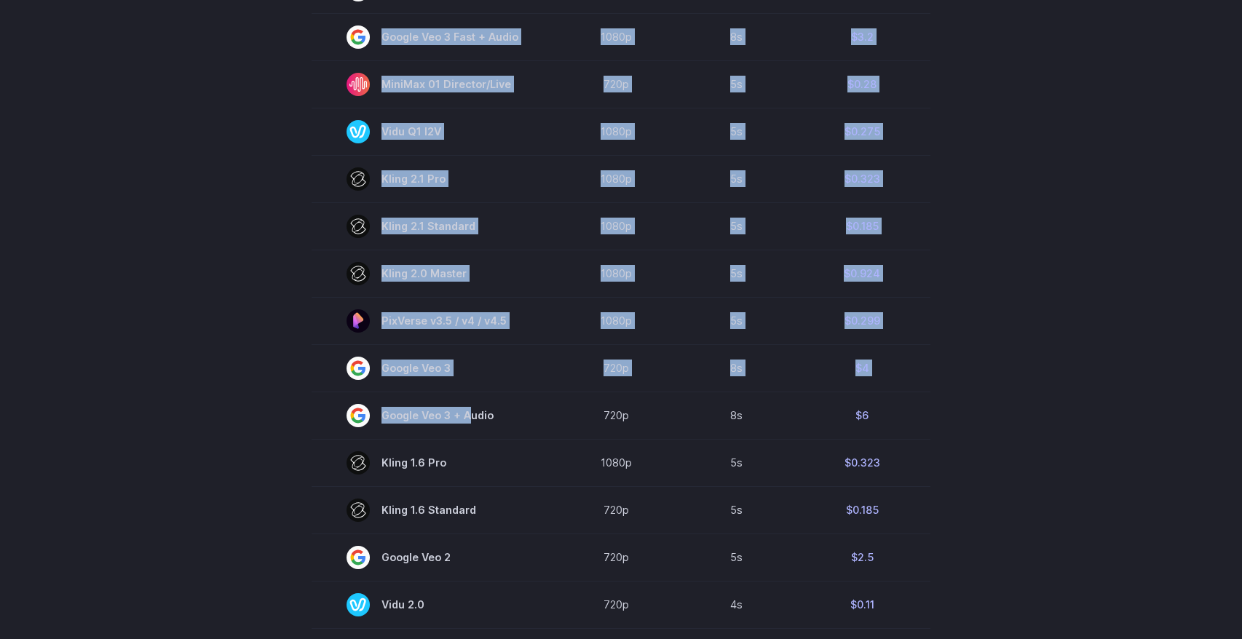
drag, startPoint x: 464, startPoint y: 419, endPoint x: 937, endPoint y: 424, distance: 473.1
click at [937, 424] on section "Model Resolution Duration Price / Video MiniMax Hailuo 02 768p 10s $0.56 MiniMa…" at bounding box center [620, 181] width 1013 height 987
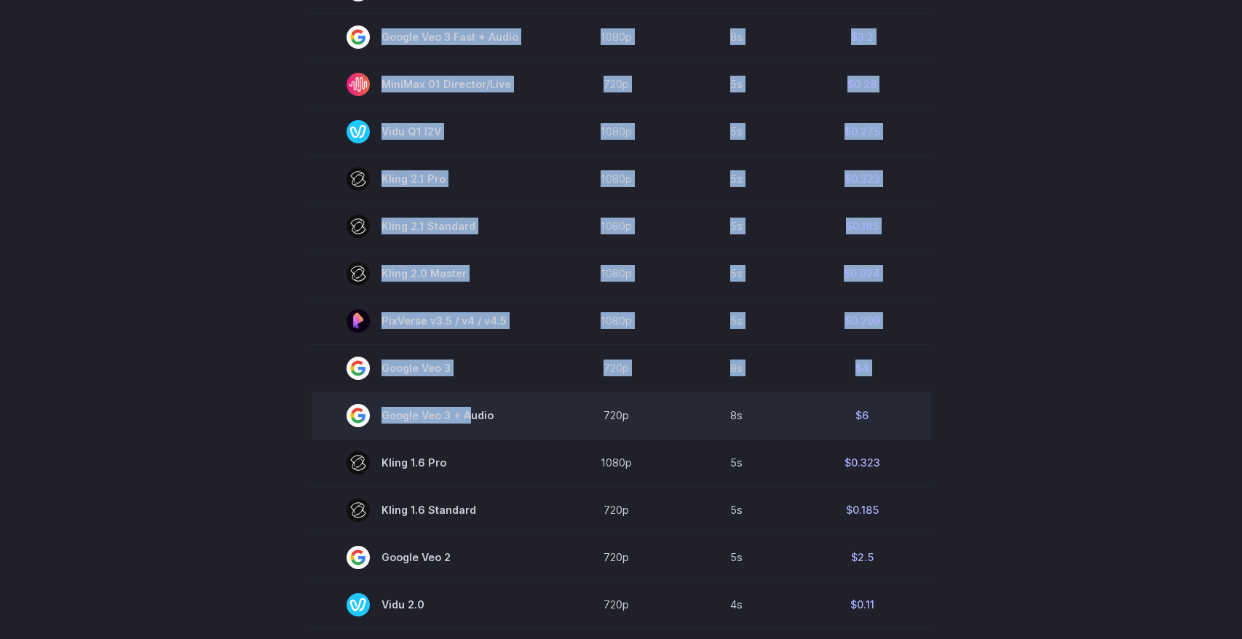
click at [907, 400] on td "$6" at bounding box center [861, 415] width 137 height 47
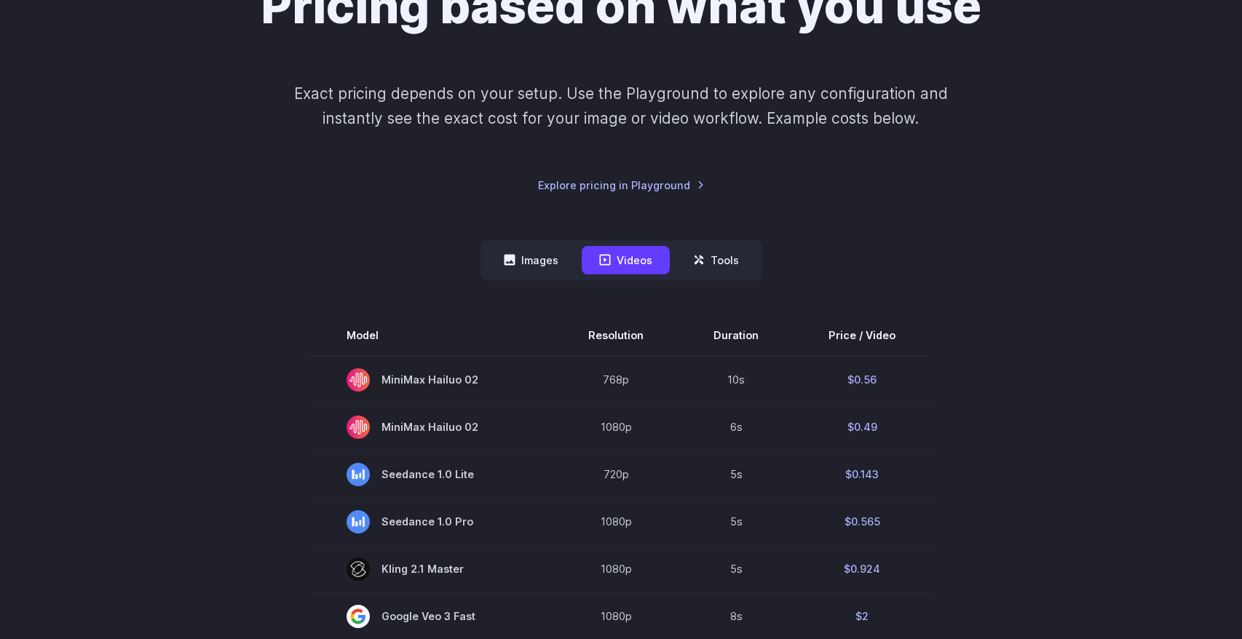
scroll to position [146, 0]
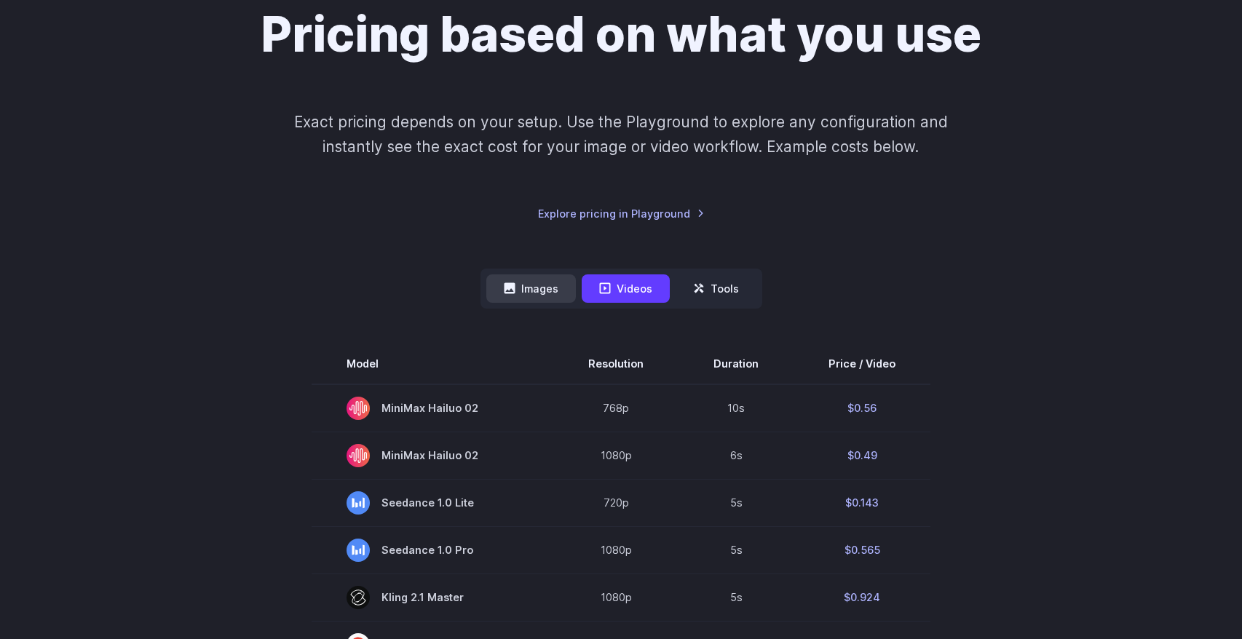
click at [497, 287] on button "Images" at bounding box center [531, 288] width 90 height 28
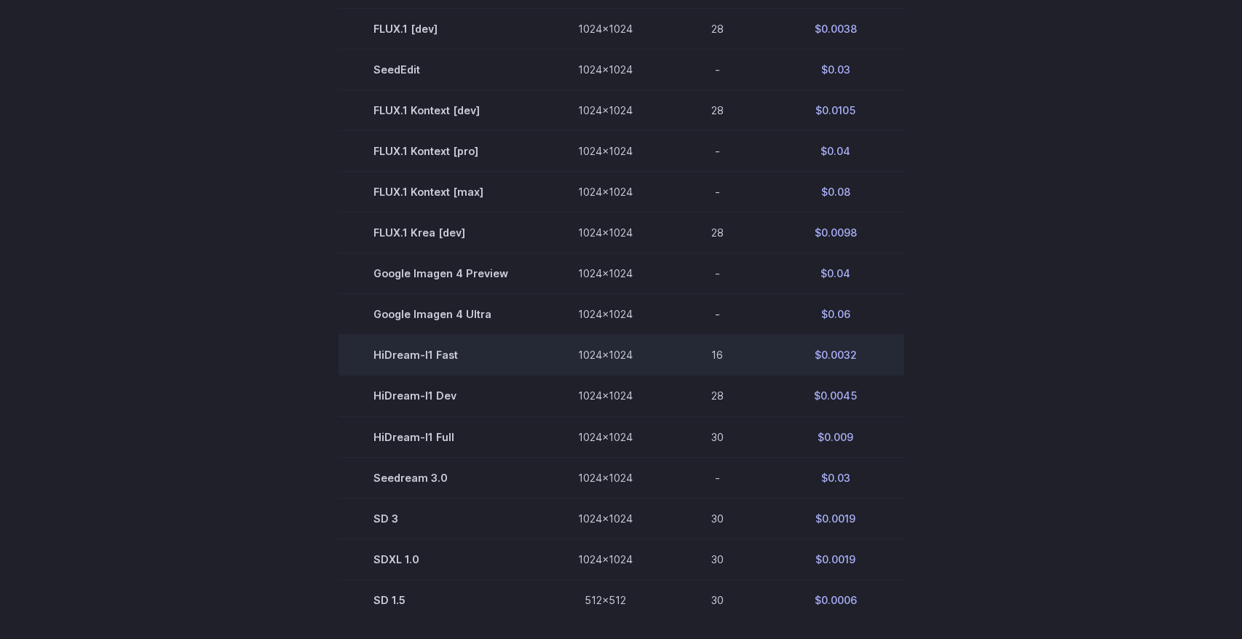
scroll to position [582, 0]
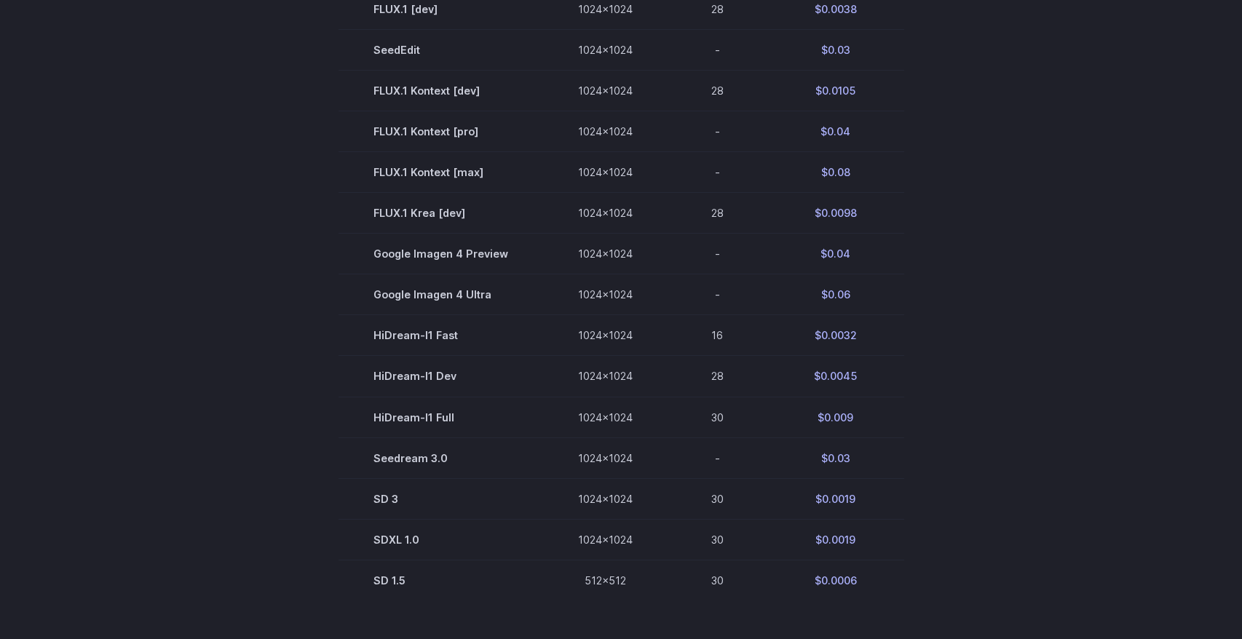
click at [1050, 259] on section "Model Size Steps Price / Video FLUX.1 [[PERSON_NAME]] 1024x1024 4 $0.0013 FLUX.…" at bounding box center [620, 254] width 1013 height 694
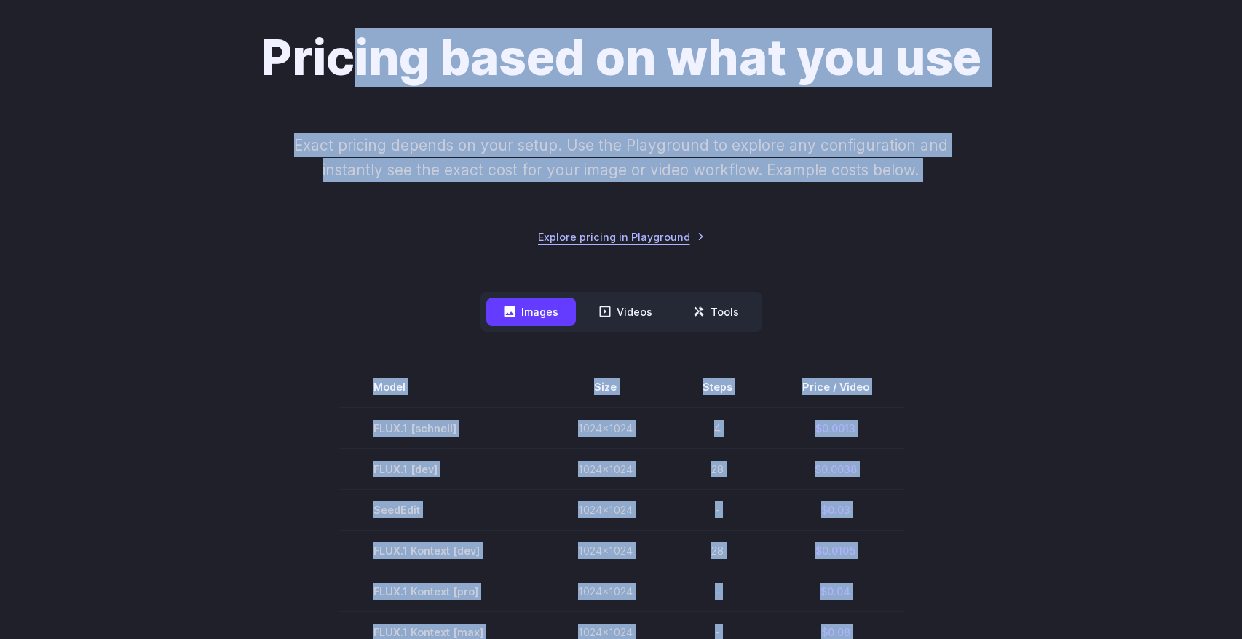
scroll to position [43, 0]
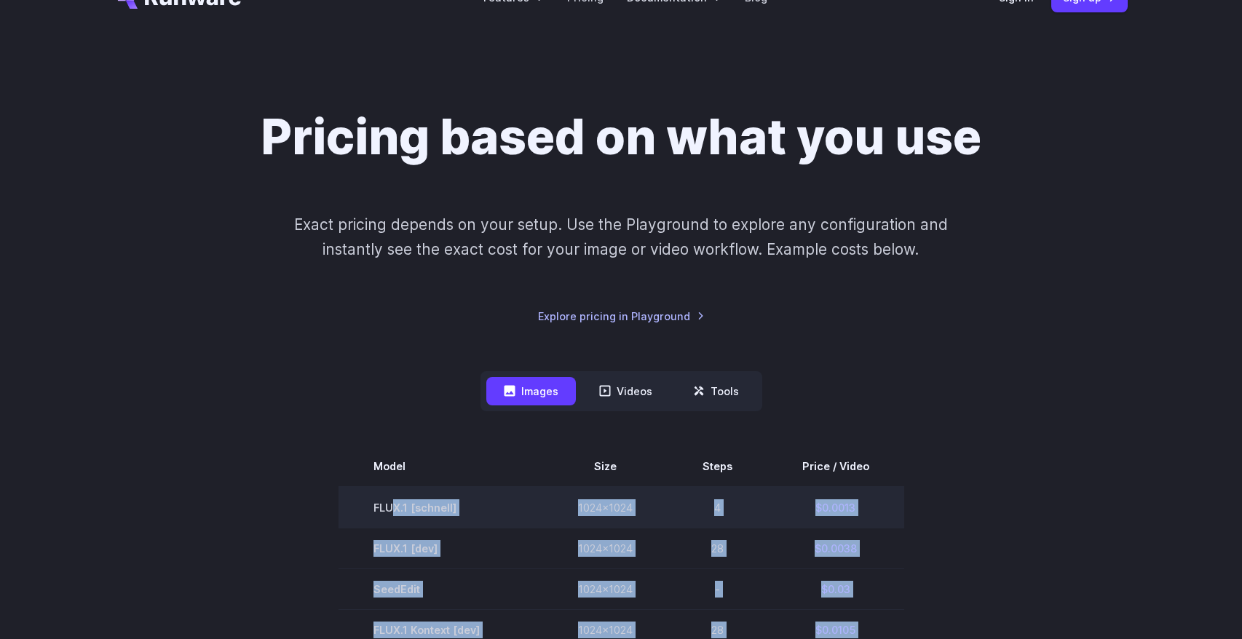
drag, startPoint x: 881, startPoint y: 360, endPoint x: 398, endPoint y: 515, distance: 507.5
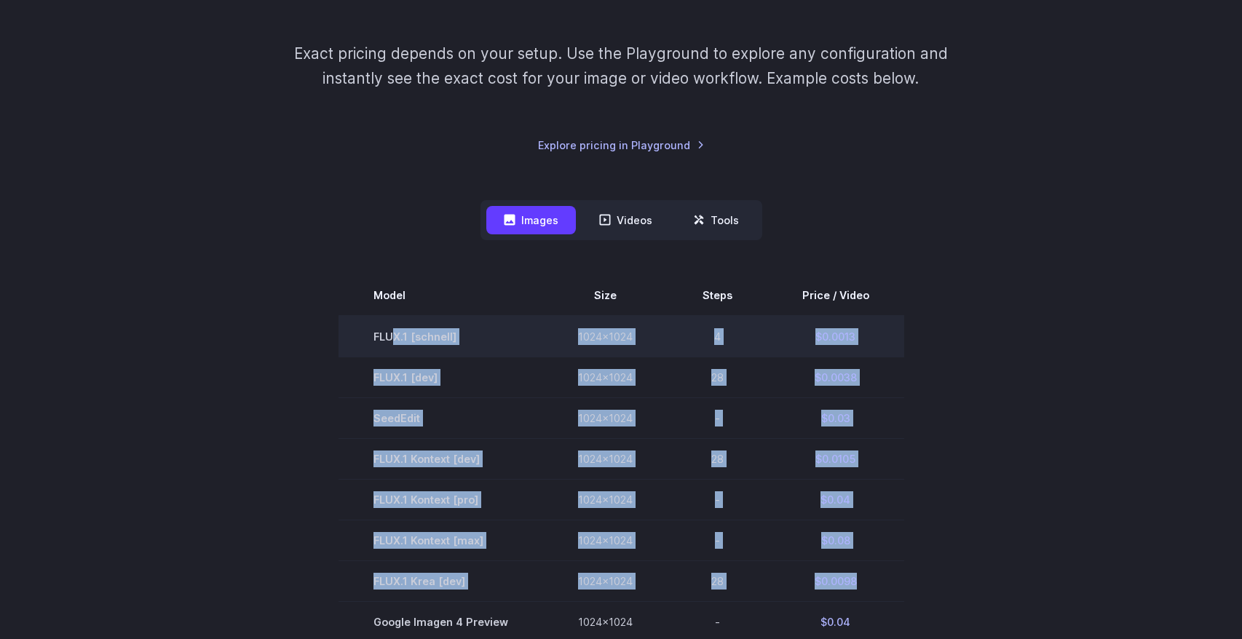
scroll to position [261, 0]
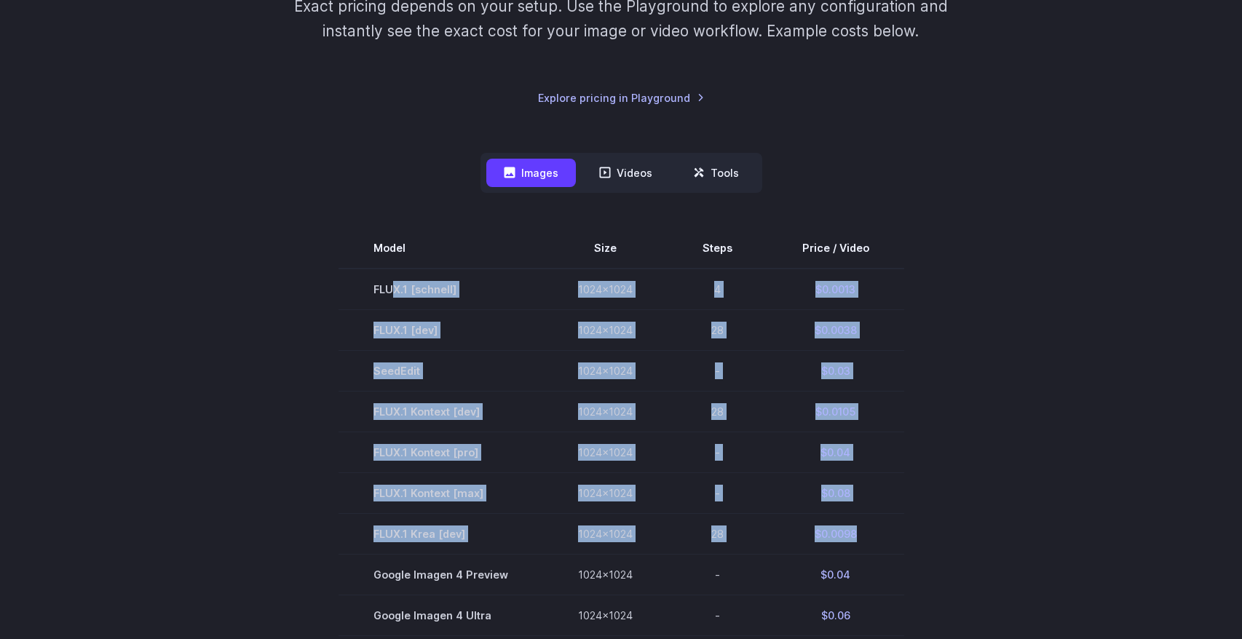
copy tbody "X.1 [[PERSON_NAME]] 1024x1024 4 $0.0013 FLUX.1 [dev] 1024x1024 28 $0.0038 SeedE…"
click at [363, 286] on td "FLUX.1 [schnell]" at bounding box center [440, 289] width 205 height 41
copy tbody "FLUX.1 [[PERSON_NAME]] 1024x1024 4 $0.0013 FLUX.1 [dev] 1024x1024 28 $0.0038 Se…"
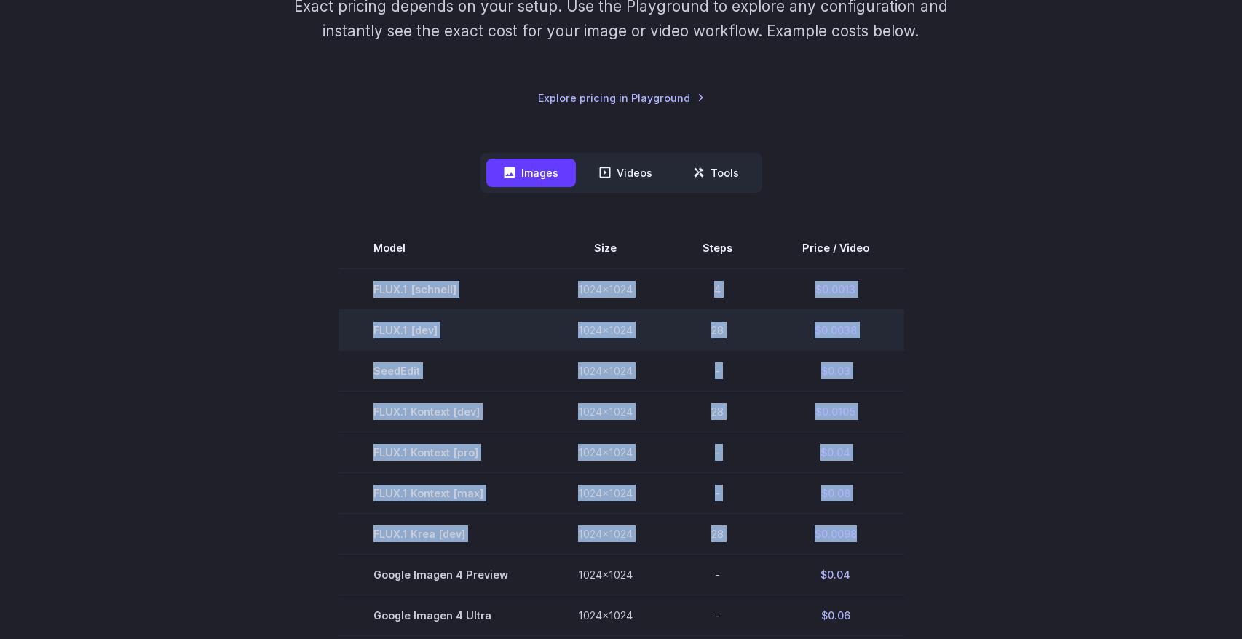
copy tbody "FLUX.1 [[PERSON_NAME]] 1024x1024 4 $0.0013 FLUX.1 [dev] 1024x1024 28 $0.0038 Se…"
click at [349, 339] on td "FLUX.1 [dev]" at bounding box center [440, 330] width 205 height 41
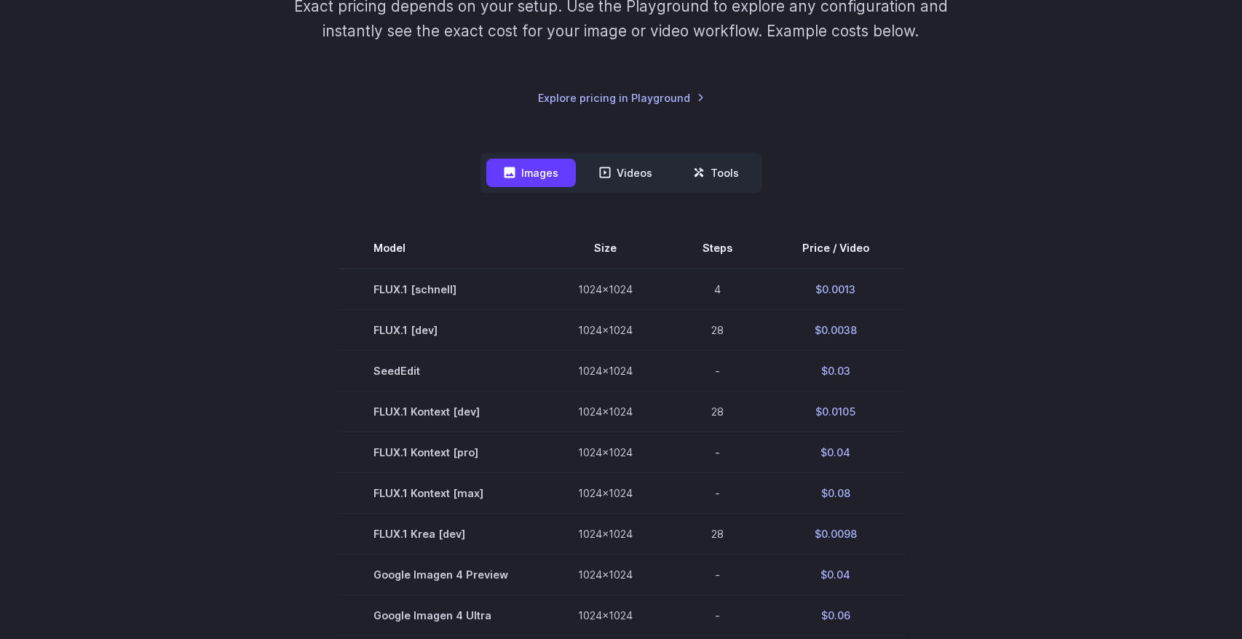
click at [283, 276] on section "Model Size Steps Price / Video FLUX.1 [[PERSON_NAME]] 1024x1024 4 $0.0013 FLUX.…" at bounding box center [620, 575] width 1013 height 694
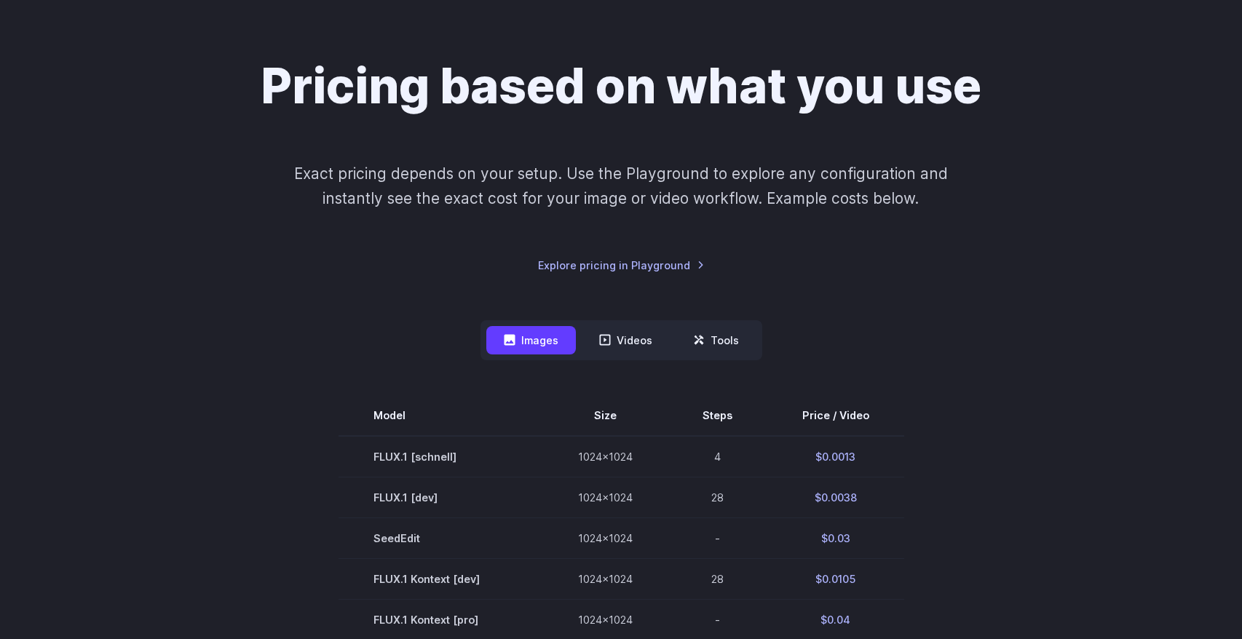
scroll to position [0, 0]
